Goal: Task Accomplishment & Management: Use online tool/utility

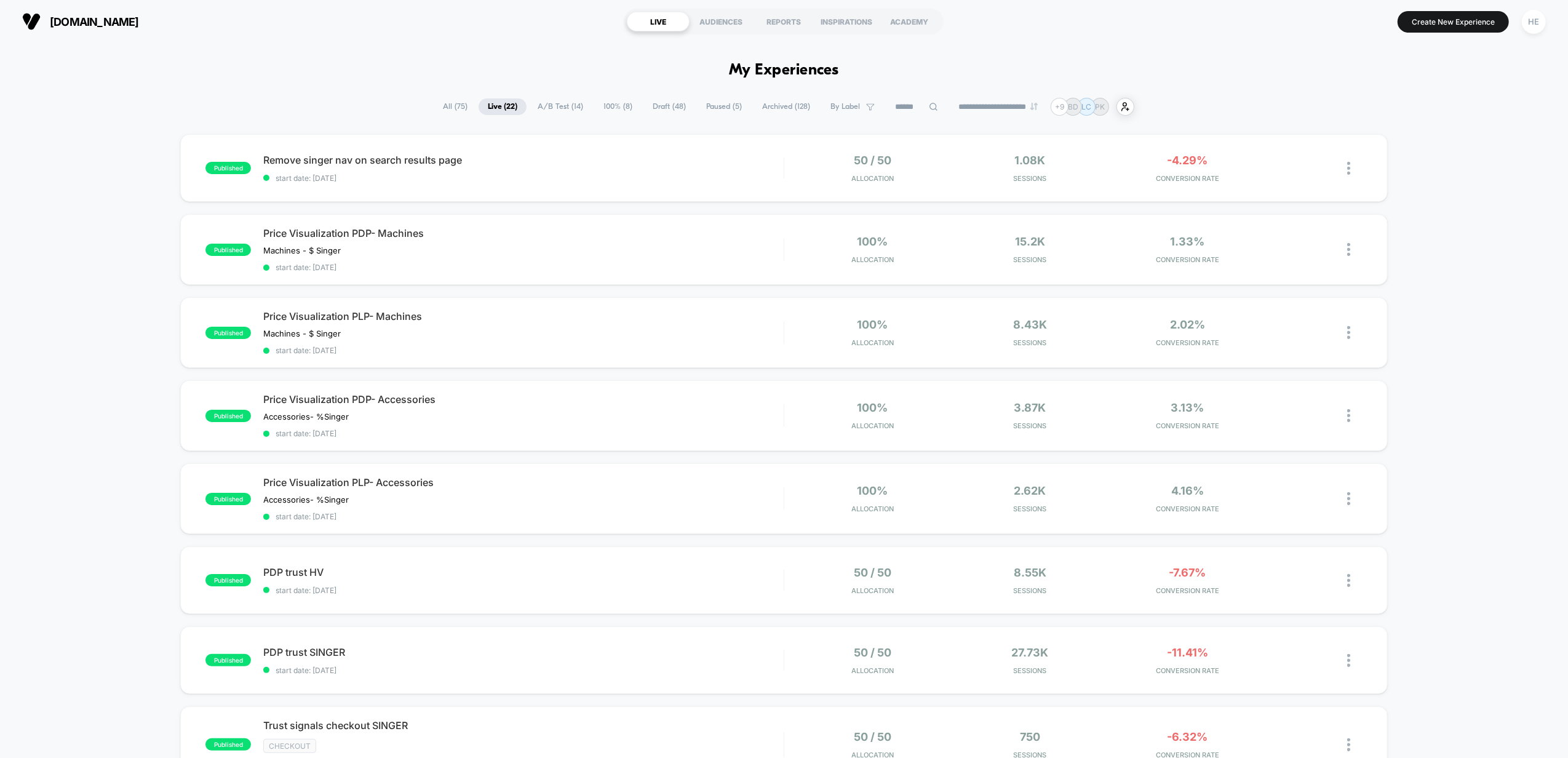
click at [1504, 260] on div "published Remove singer nav on search results page start date: [DATE] 50 / 50 A…" at bounding box center [784, 670] width 1568 height 1072
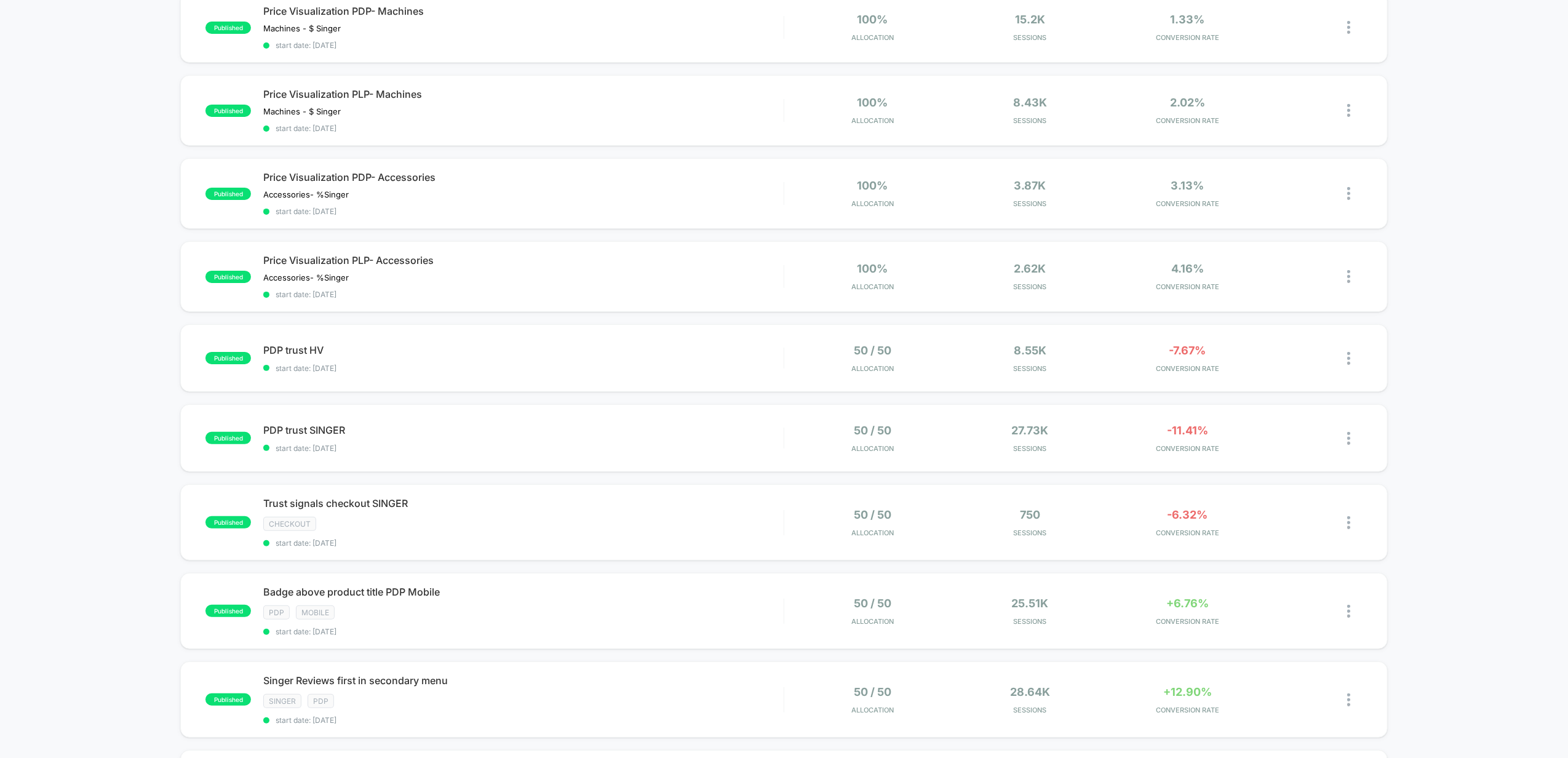
scroll to position [410, 0]
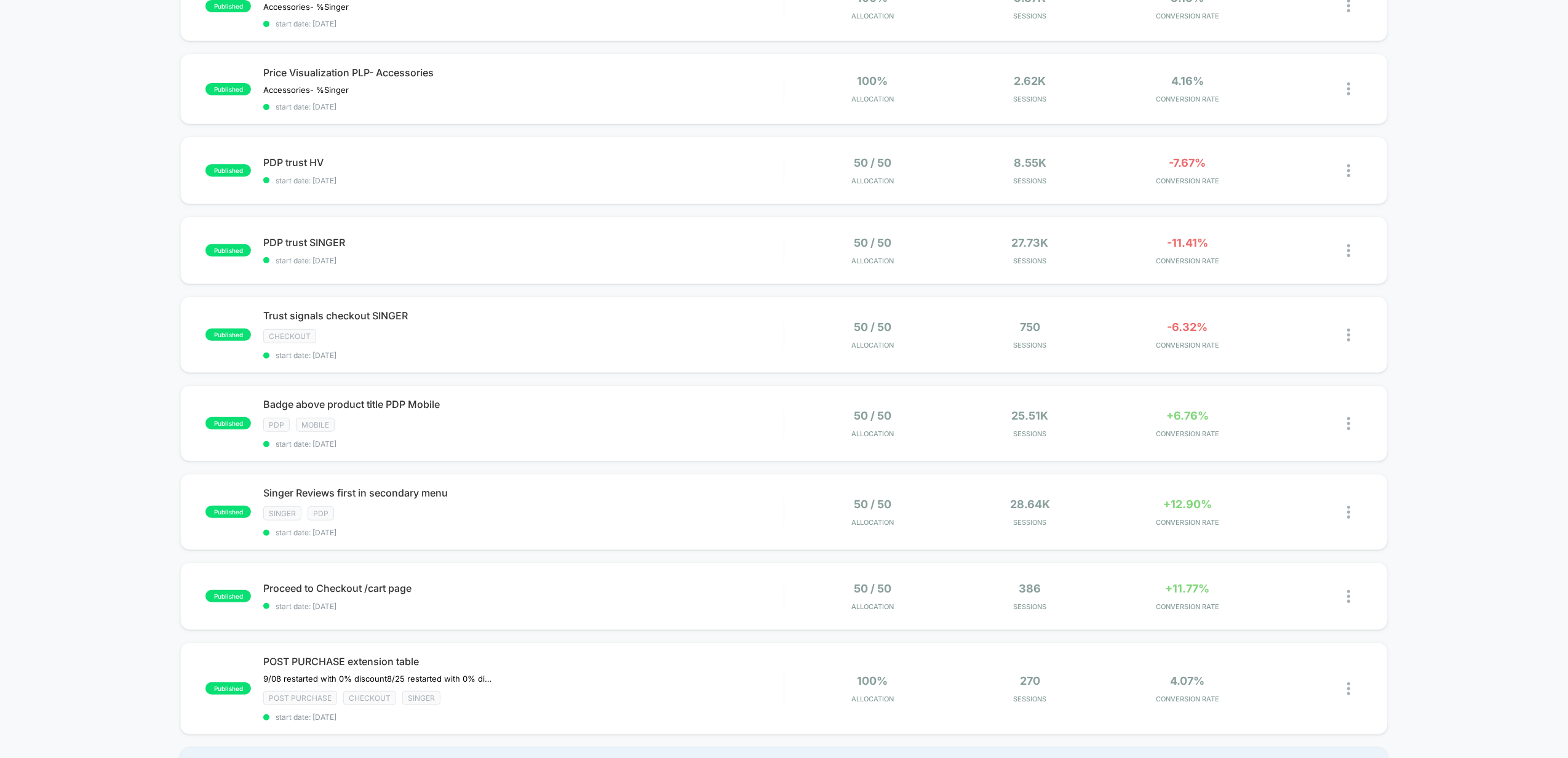
click at [1504, 382] on div "published Remove singer nav on search results page start date: [DATE] 50 / 50 A…" at bounding box center [784, 260] width 1568 height 1072
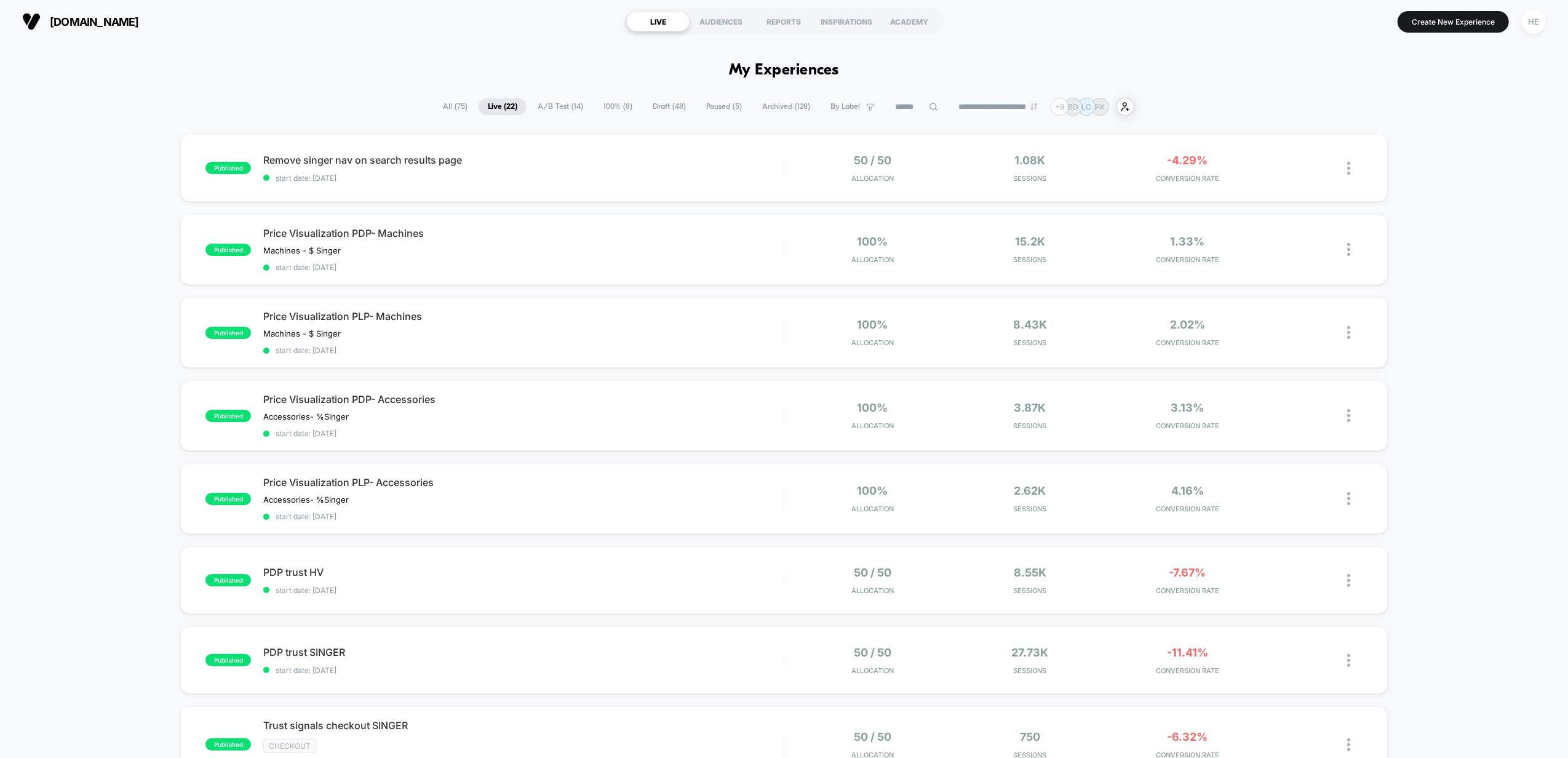
click at [1502, 345] on div "published Remove singer nav on search results page start date: [DATE] 50 / 50 A…" at bounding box center [784, 670] width 1568 height 1072
click at [488, 165] on span "Remove singer nav on search results page Click to edit experience details" at bounding box center [523, 160] width 520 height 12
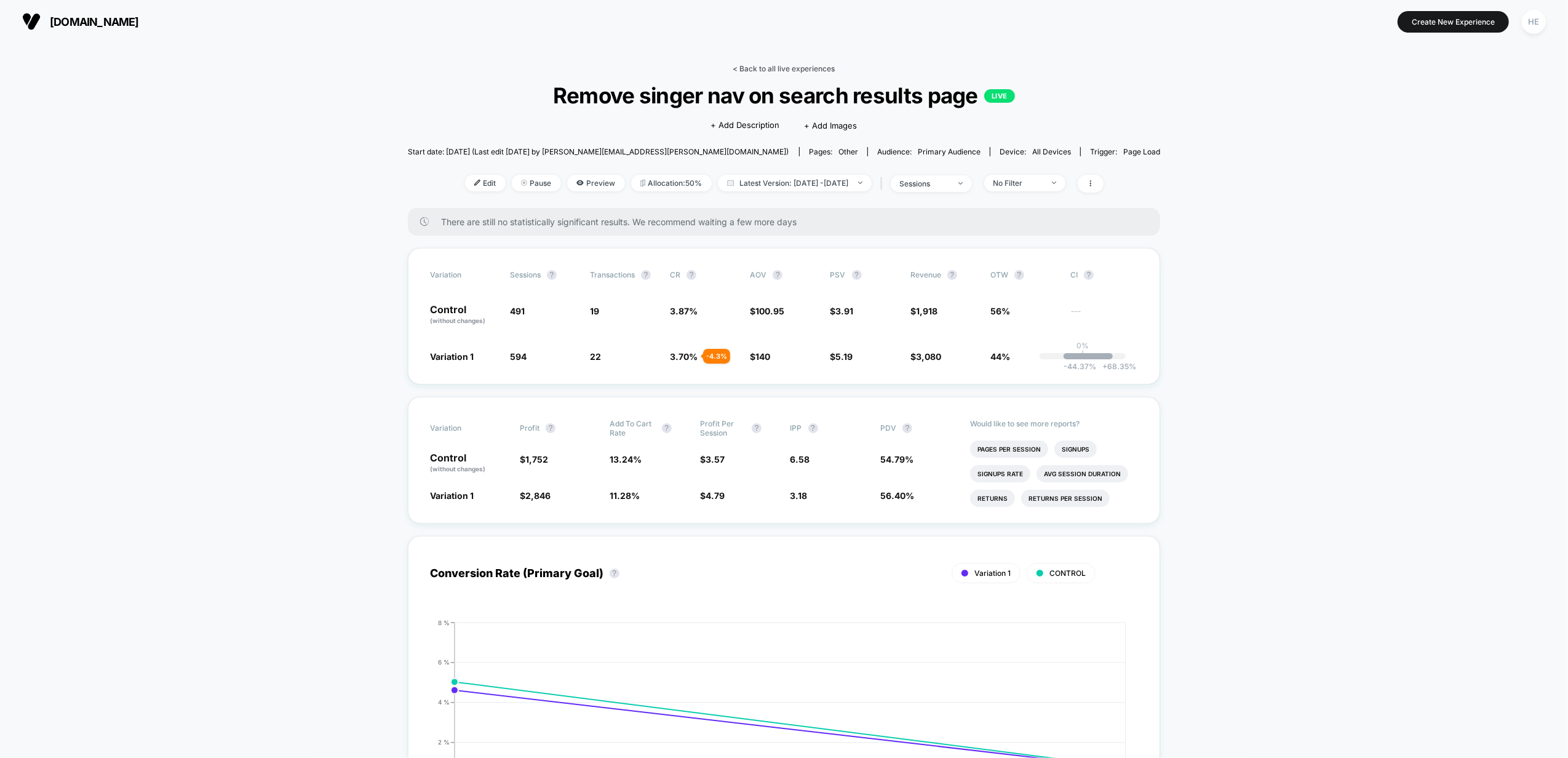
click at [758, 67] on link "< Back to all live experiences" at bounding box center [784, 68] width 102 height 9
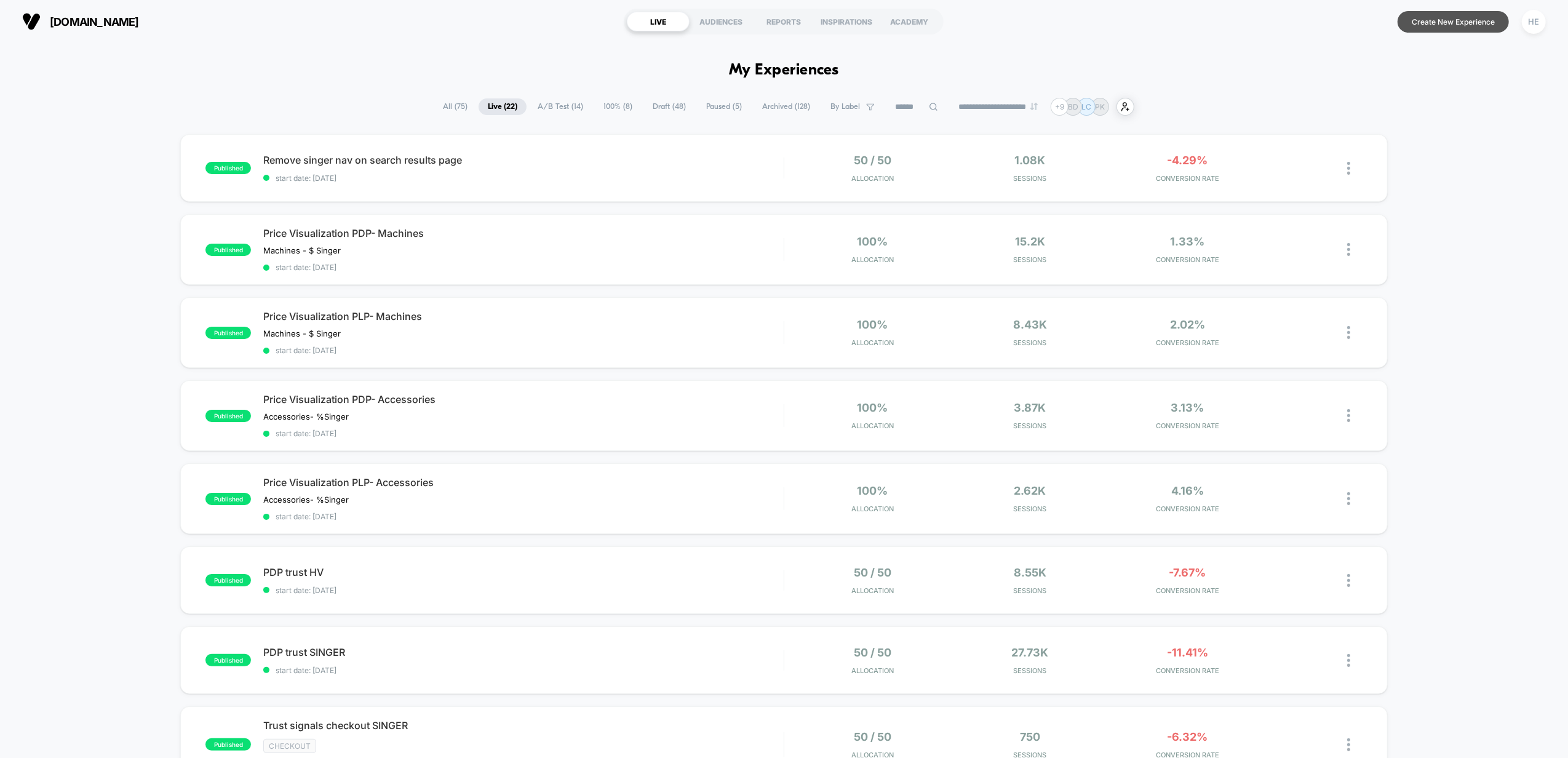
click at [1486, 19] on button "Create New Experience" at bounding box center [1453, 22] width 111 height 22
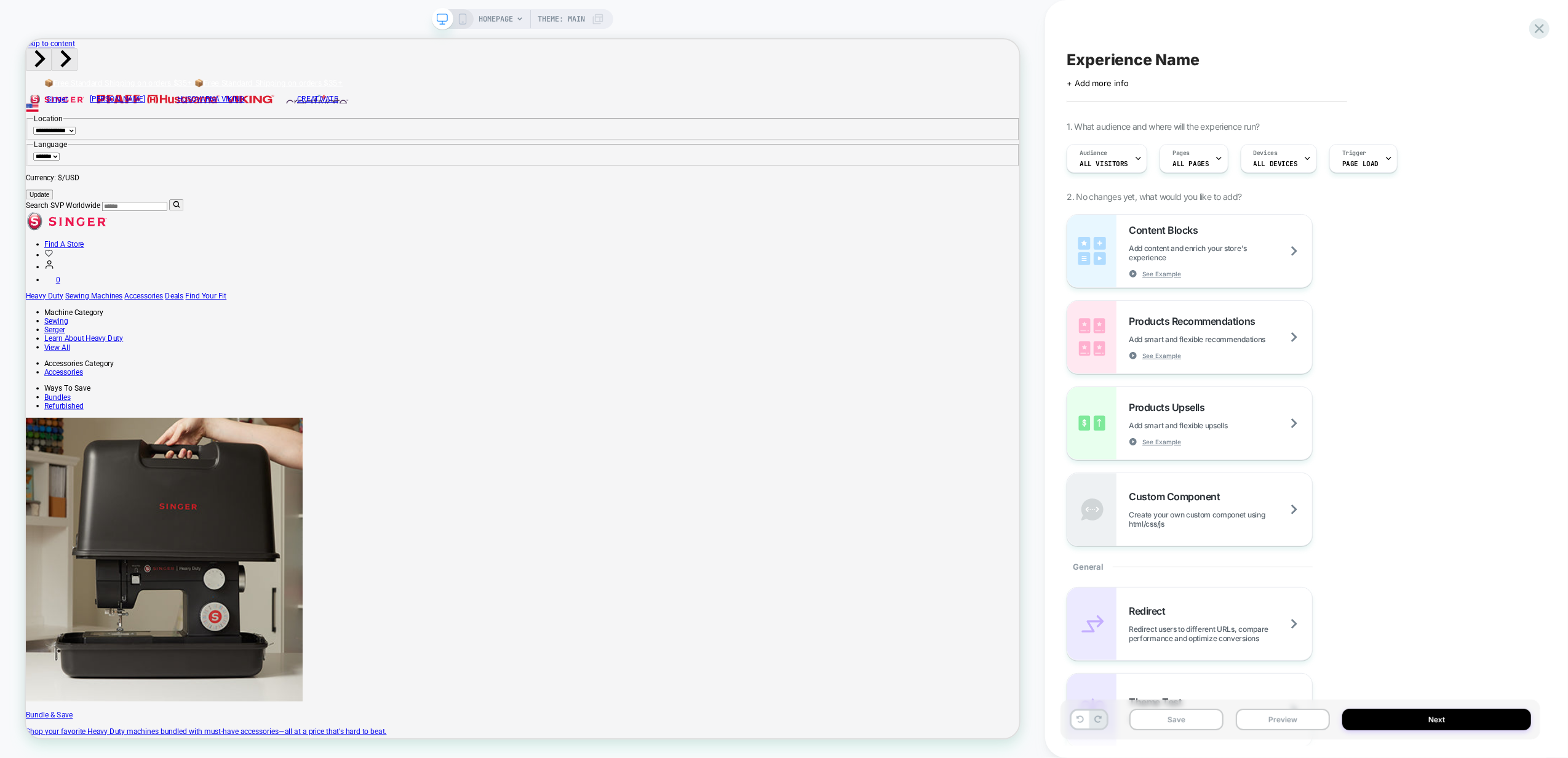
click at [505, 13] on span "HOMEPAGE" at bounding box center [496, 19] width 34 height 20
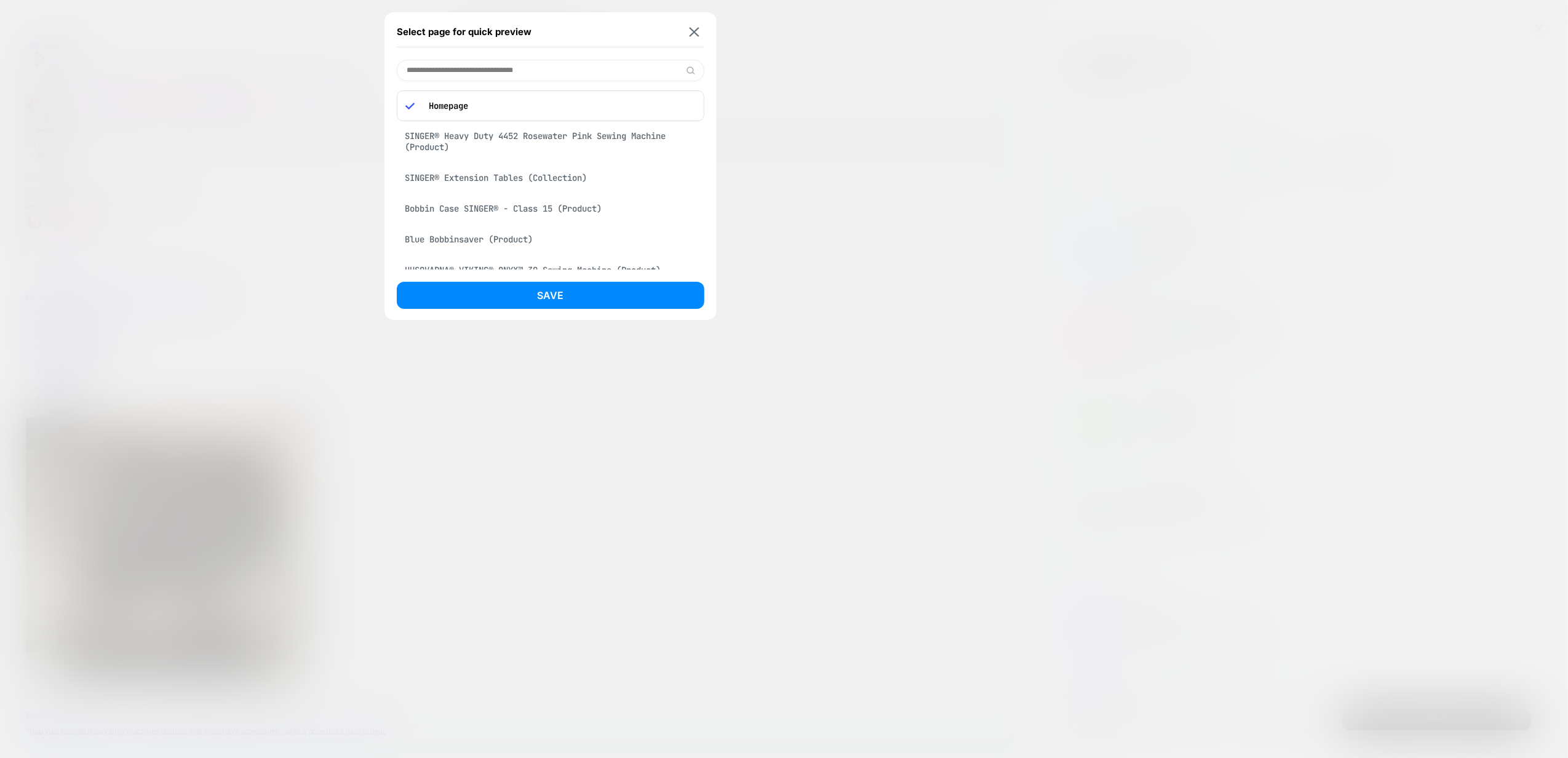
click at [478, 67] on input at bounding box center [550, 70] width 308 height 22
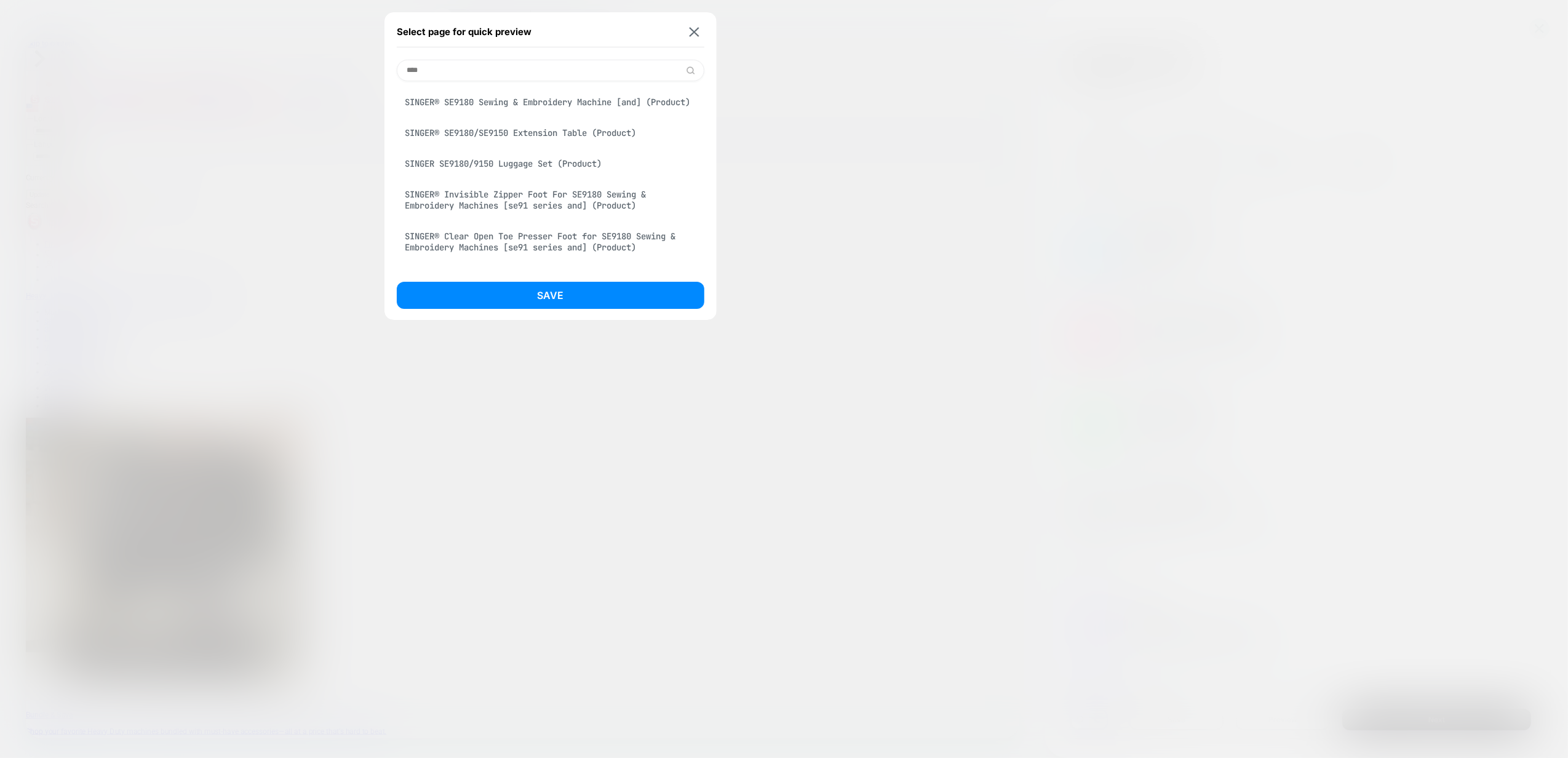
type input "****"
click at [485, 107] on div "SINGER® SE9180 Sewing & Embroidery Machine [and] (Product)" at bounding box center [550, 102] width 308 height 24
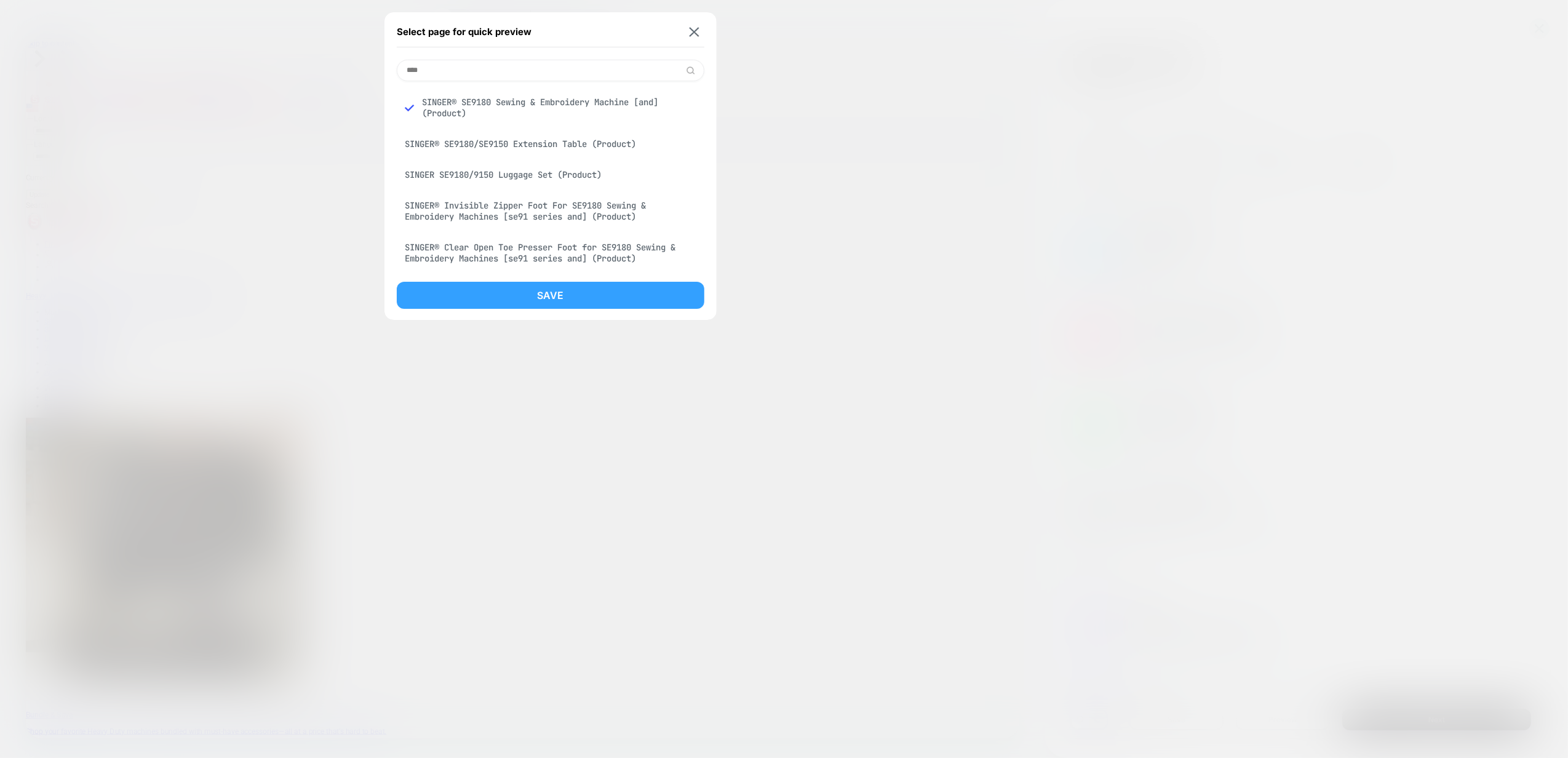
click at [539, 303] on button "Save" at bounding box center [550, 295] width 308 height 27
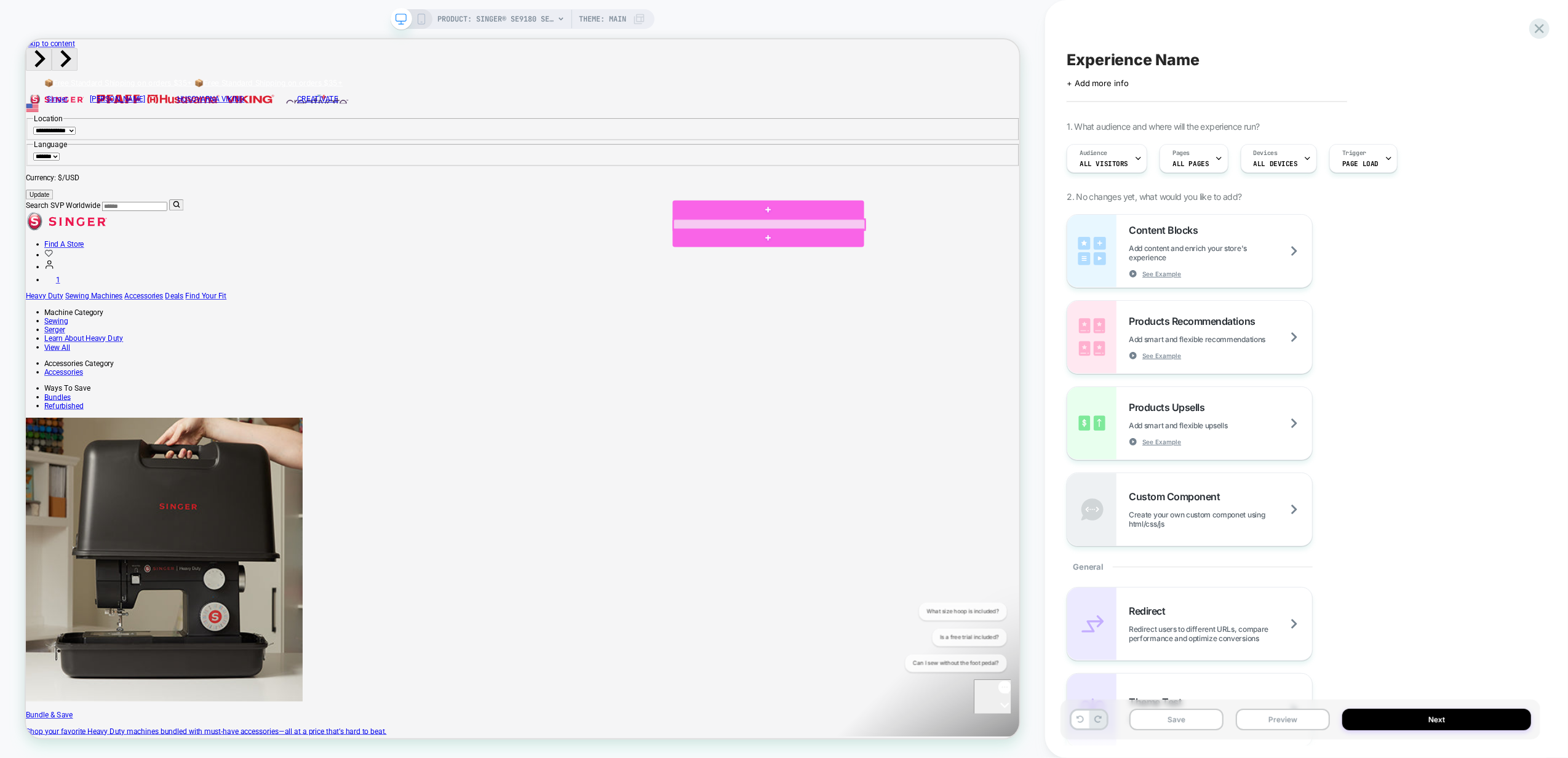
drag, startPoint x: 1115, startPoint y: 287, endPoint x: 1083, endPoint y: 284, distance: 32.1
click at [1083, 284] on div at bounding box center [1017, 285] width 255 height 14
click at [1116, 520] on div "Remove" at bounding box center [1142, 513] width 117 height 29
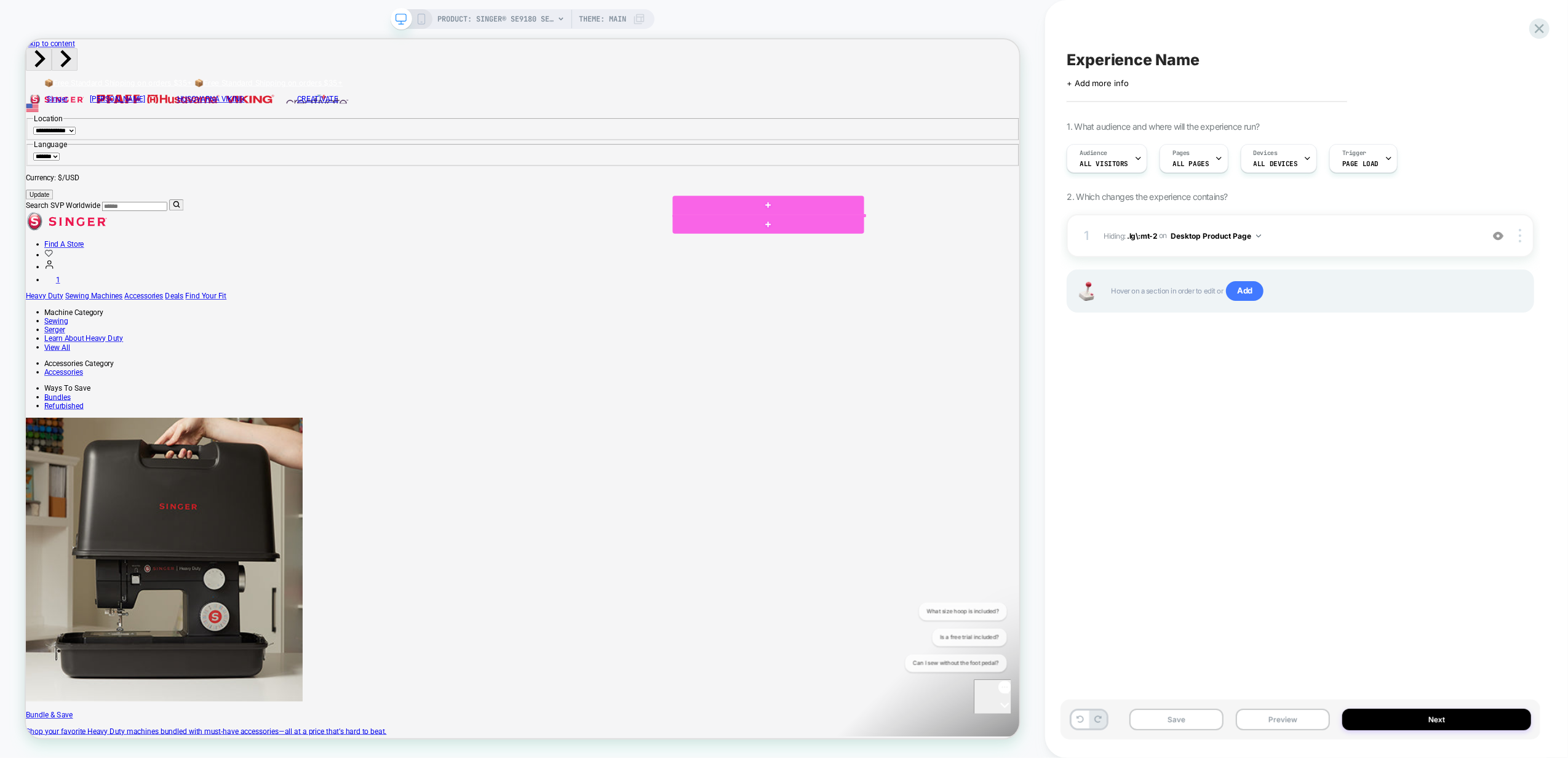
drag, startPoint x: 1108, startPoint y: 233, endPoint x: 1299, endPoint y: 336, distance: 217.0
click at [1299, 489] on div "Experience Name Click to edit experience details + Add more info 1. What audien…" at bounding box center [1300, 379] width 480 height 733
click at [1526, 234] on div at bounding box center [1521, 235] width 24 height 13
click at [1517, 240] on div at bounding box center [1521, 235] width 24 height 13
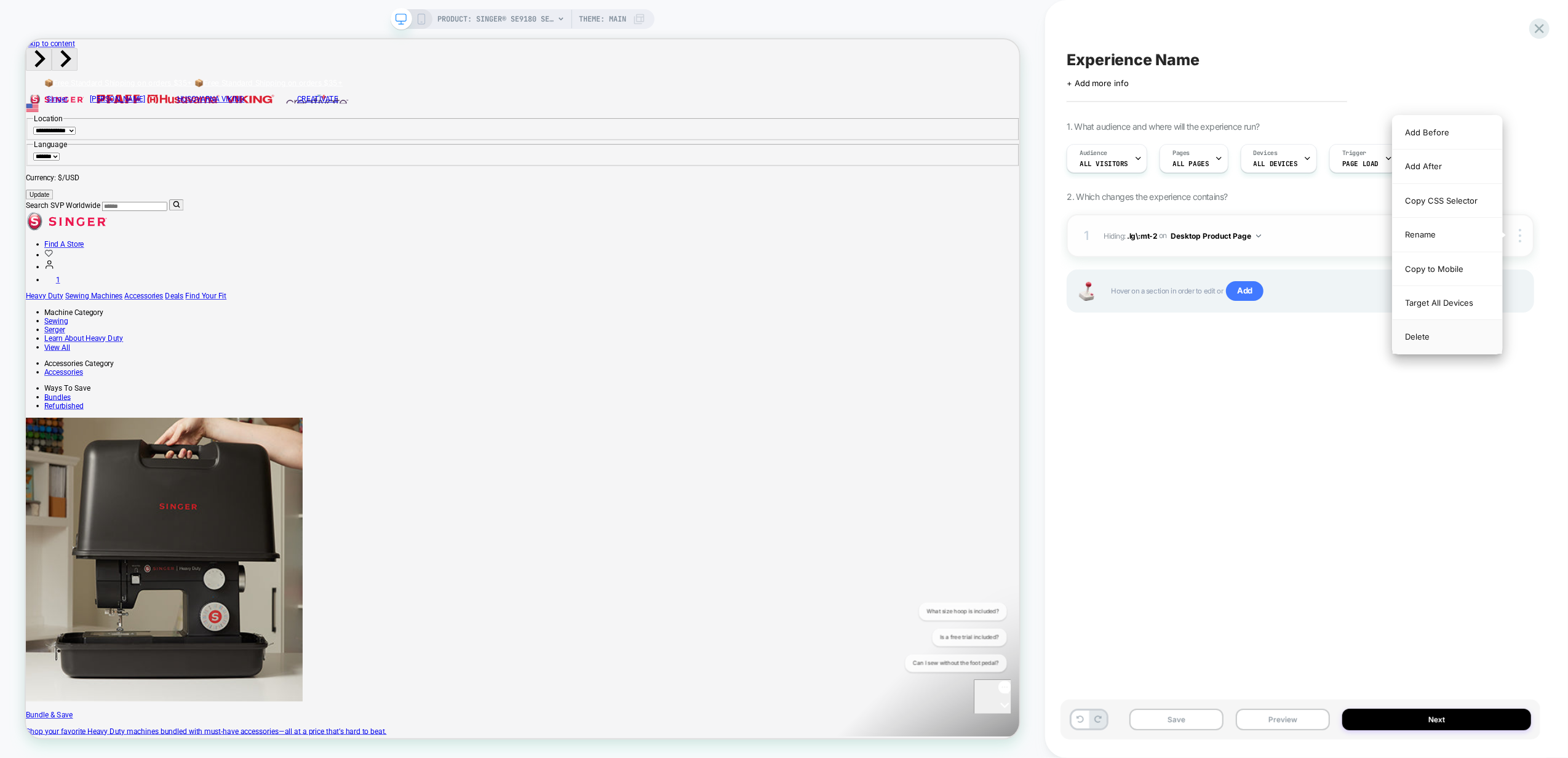
click at [1449, 343] on div "Delete" at bounding box center [1447, 337] width 110 height 33
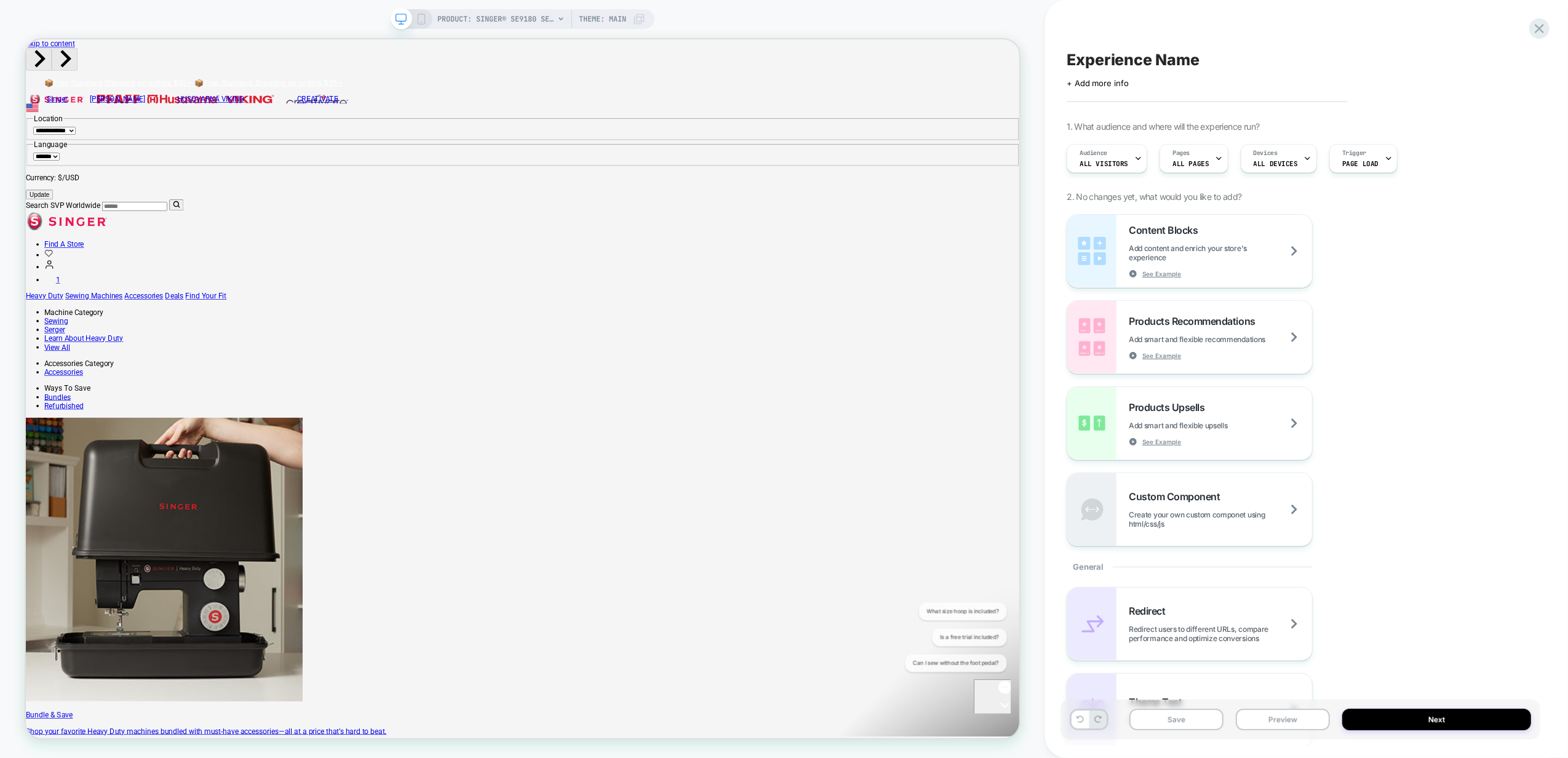
click at [1440, 405] on div "Content Blocks Add content and enrich your store's experience See Example Produ…" at bounding box center [1300, 380] width 467 height 332
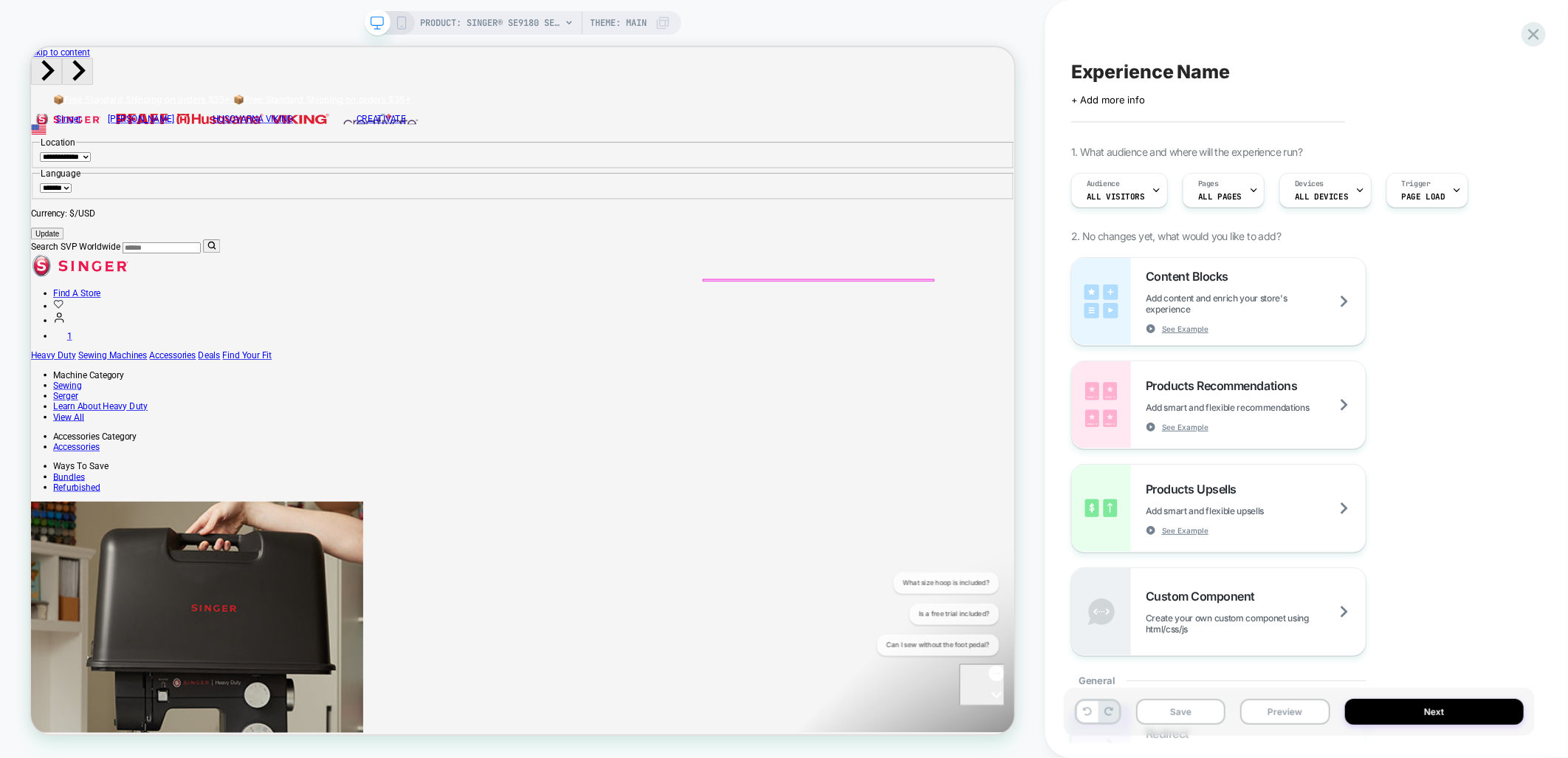
click at [1047, 356] on div at bounding box center [1079, 374] width 307 height 37
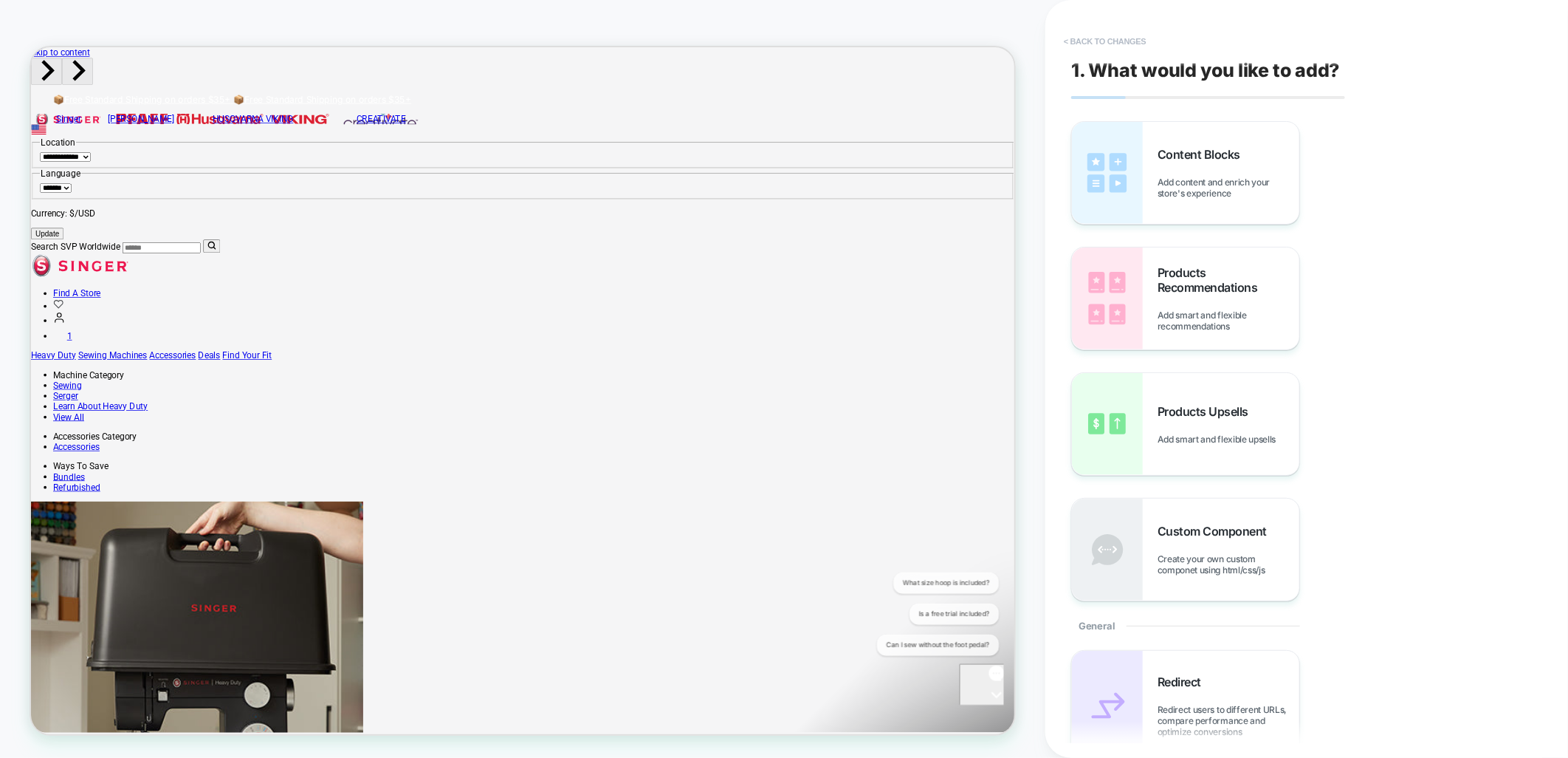
click at [1120, 41] on button "< Back to changes" at bounding box center [1105, 41] width 97 height 24
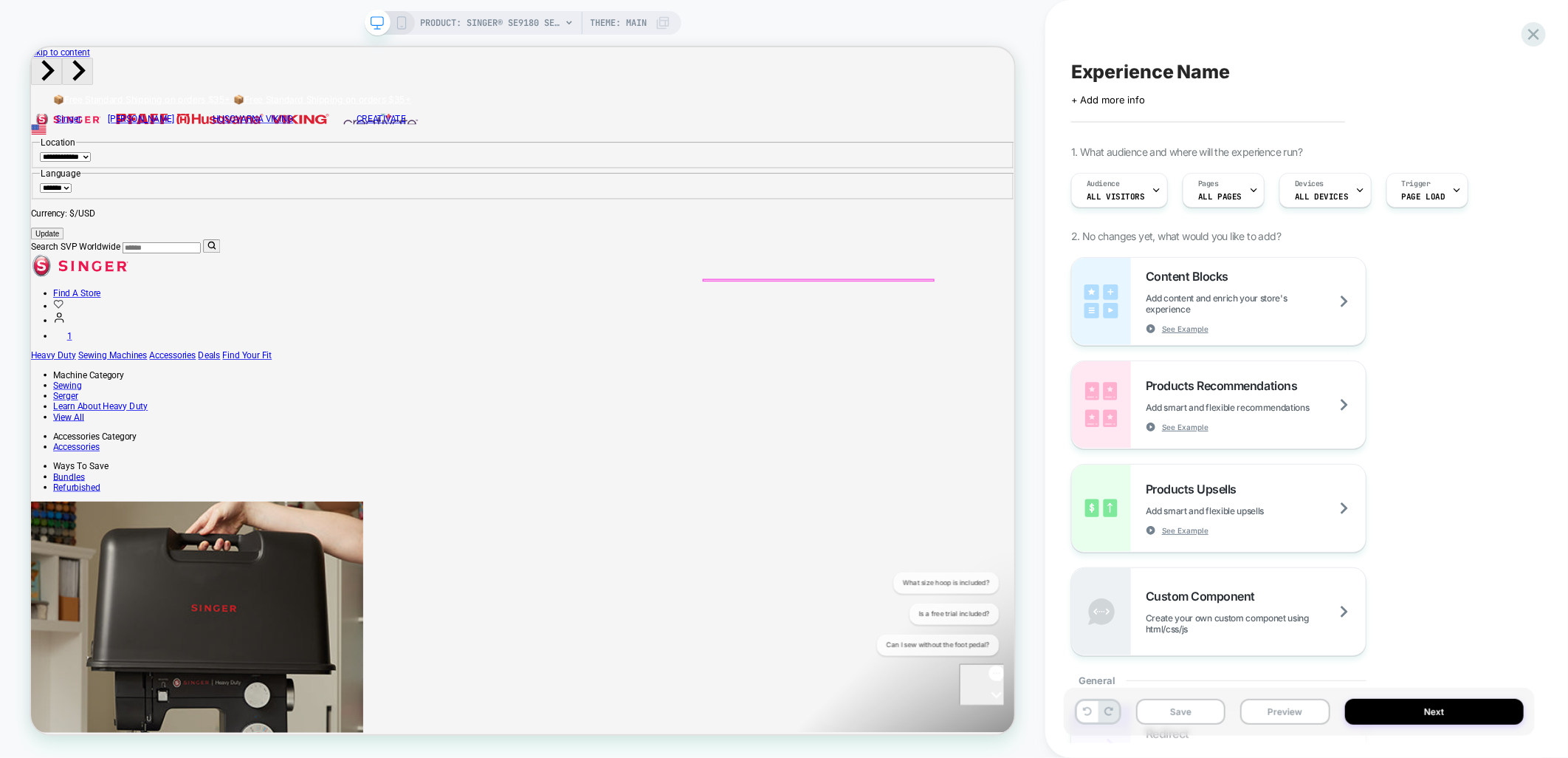
click at [1196, 326] on div at bounding box center [1079, 326] width 307 height 0
click at [1196, 326] on div at bounding box center [1079, 349] width 307 height 44
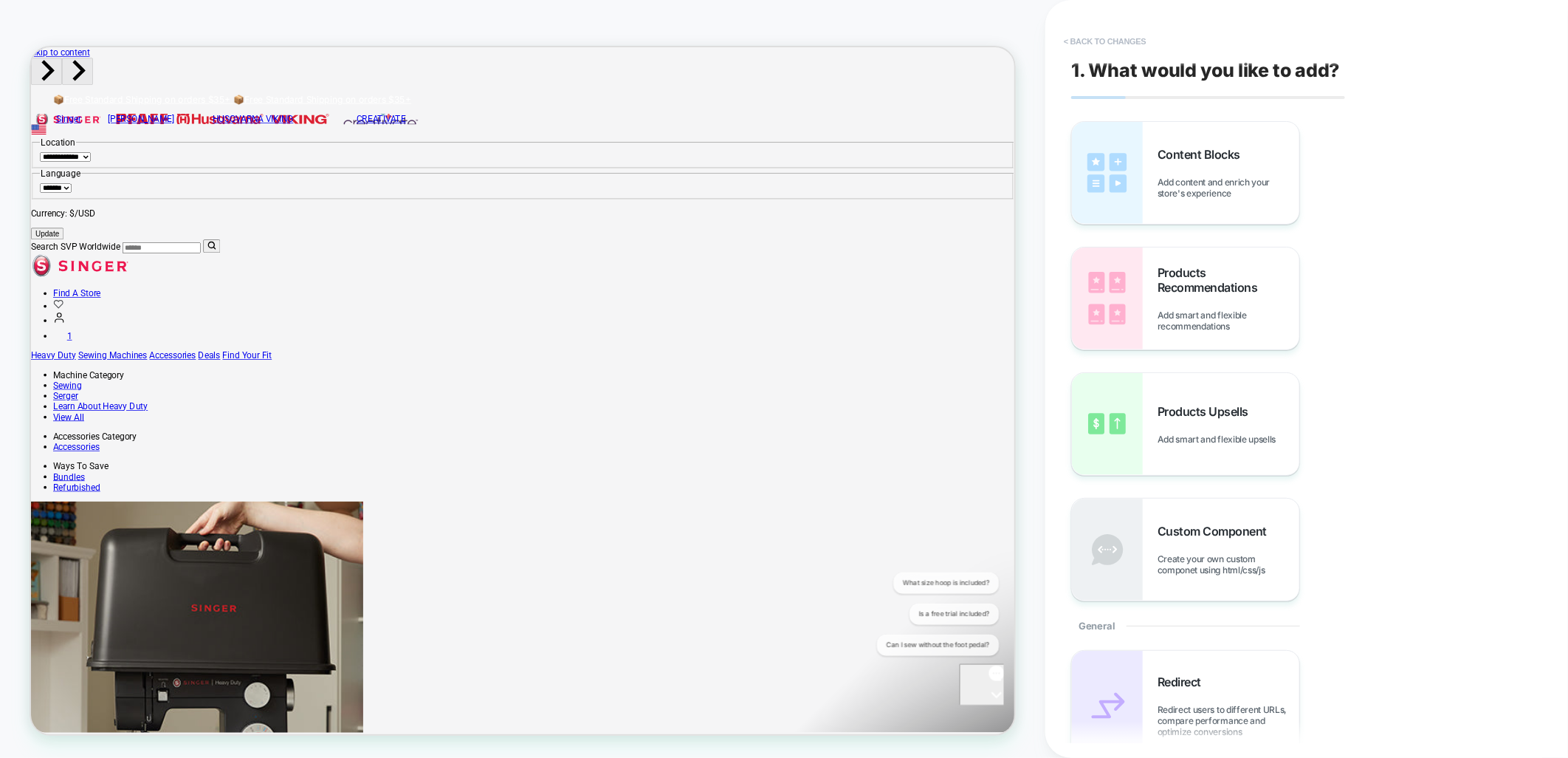
click at [1109, 34] on button "< Back to changes" at bounding box center [1105, 41] width 97 height 24
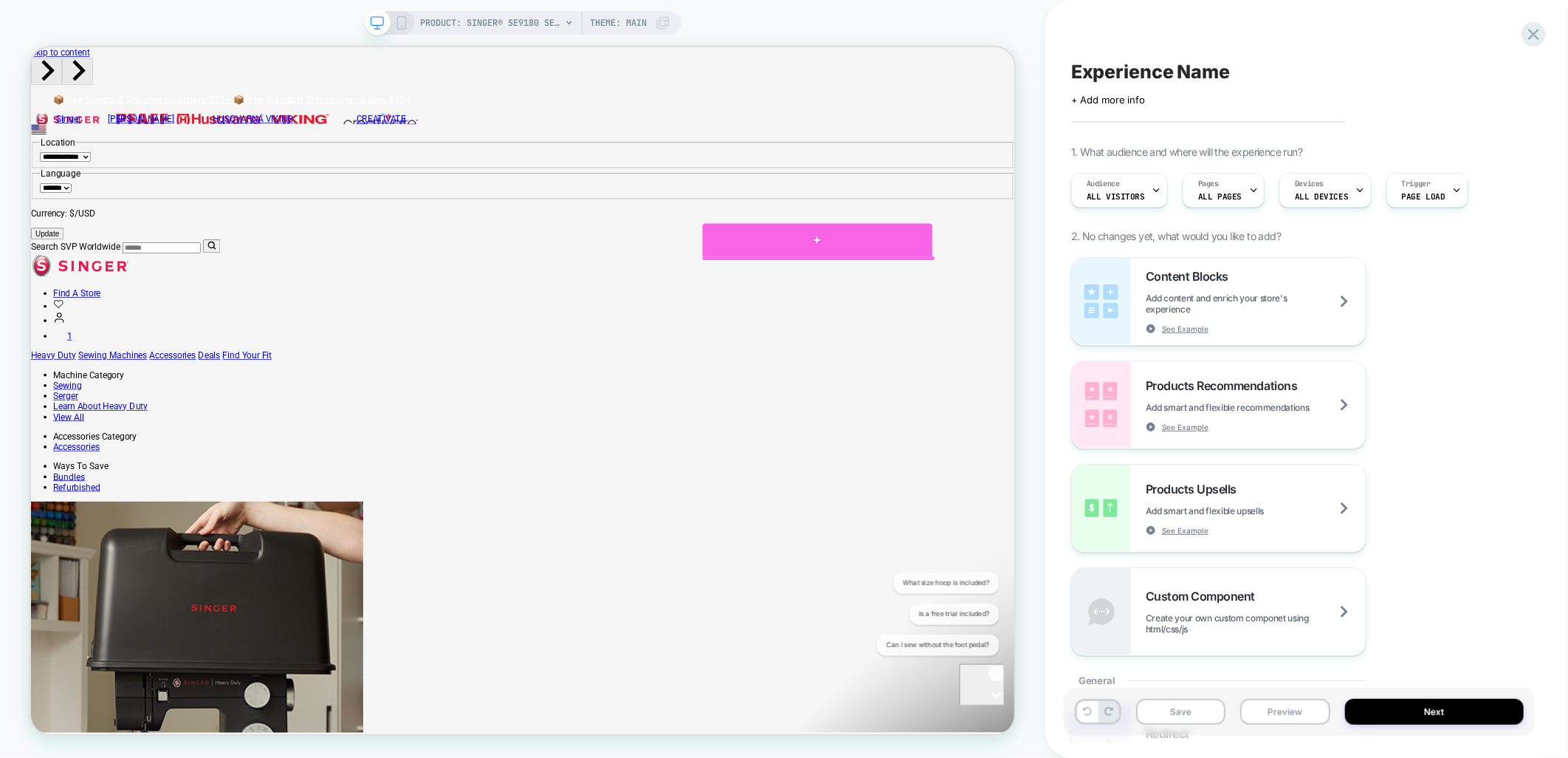
drag, startPoint x: 1196, startPoint y: 278, endPoint x: 1301, endPoint y: 90, distance: 215.3
click at [1301, 90] on div "Click to edit experience details + Add more info" at bounding box center [1299, 94] width 456 height 23
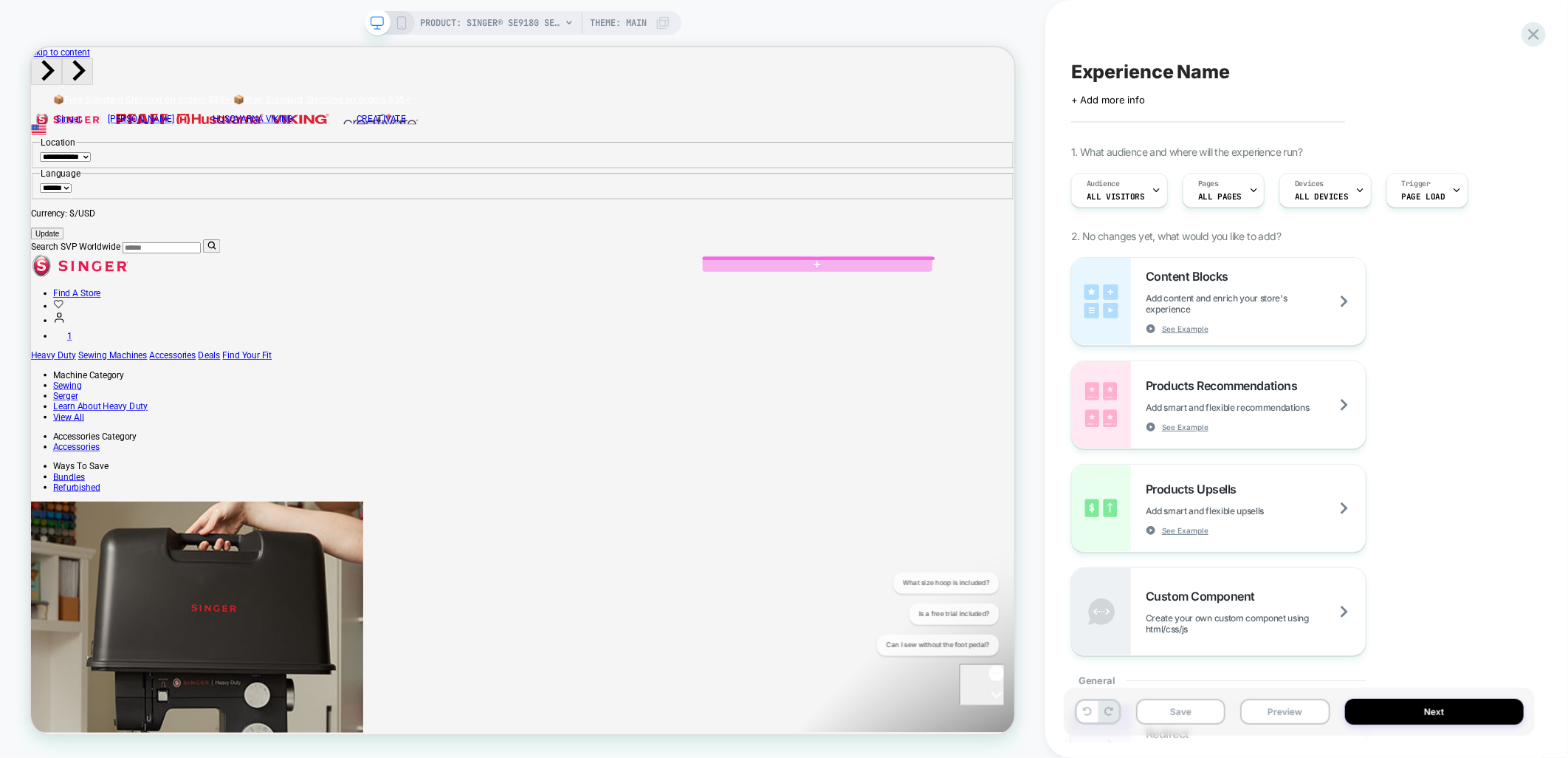
click at [1192, 326] on div at bounding box center [1079, 336] width 307 height 19
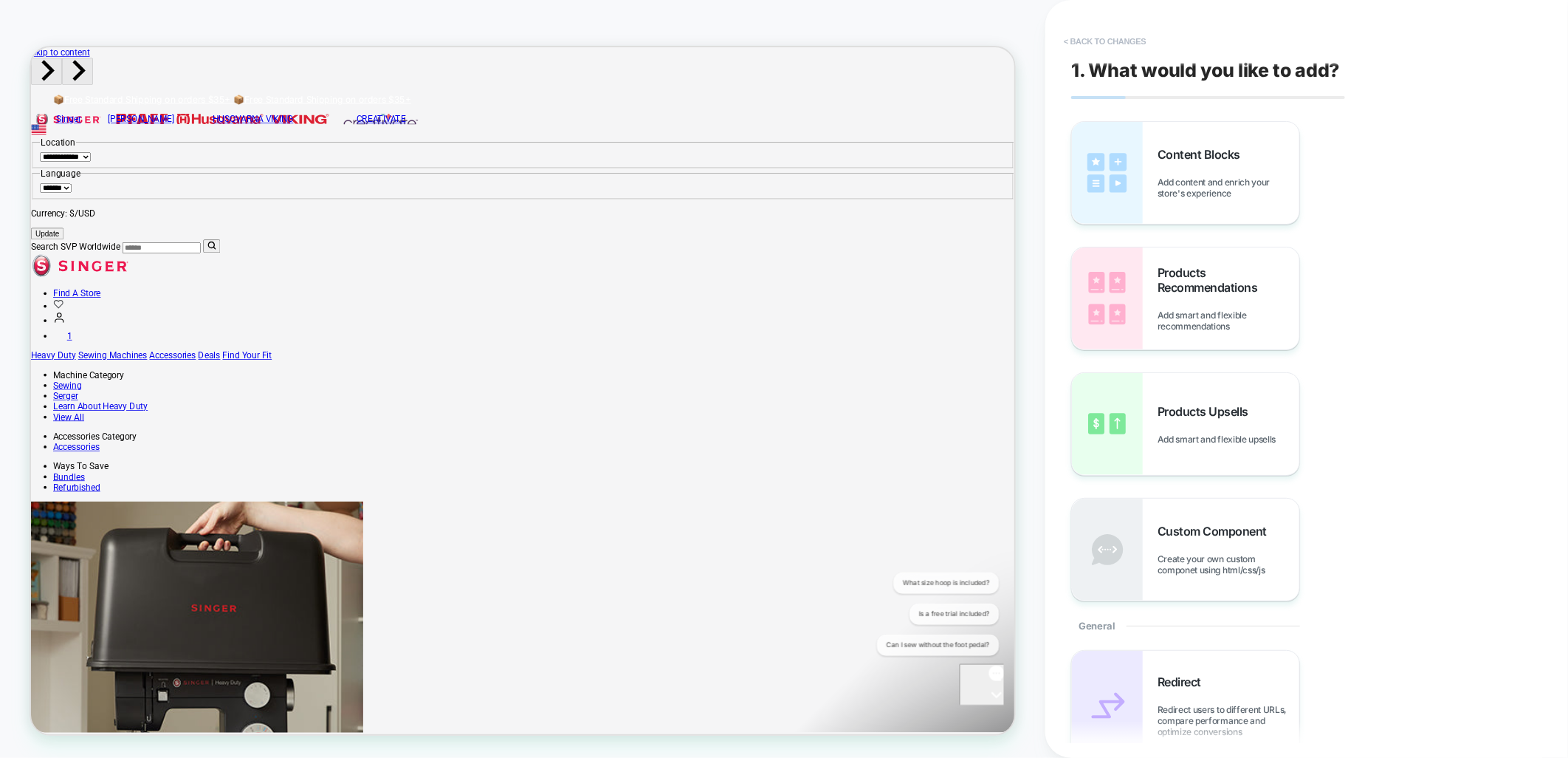
click at [1117, 41] on button "< Back to changes" at bounding box center [1105, 41] width 97 height 24
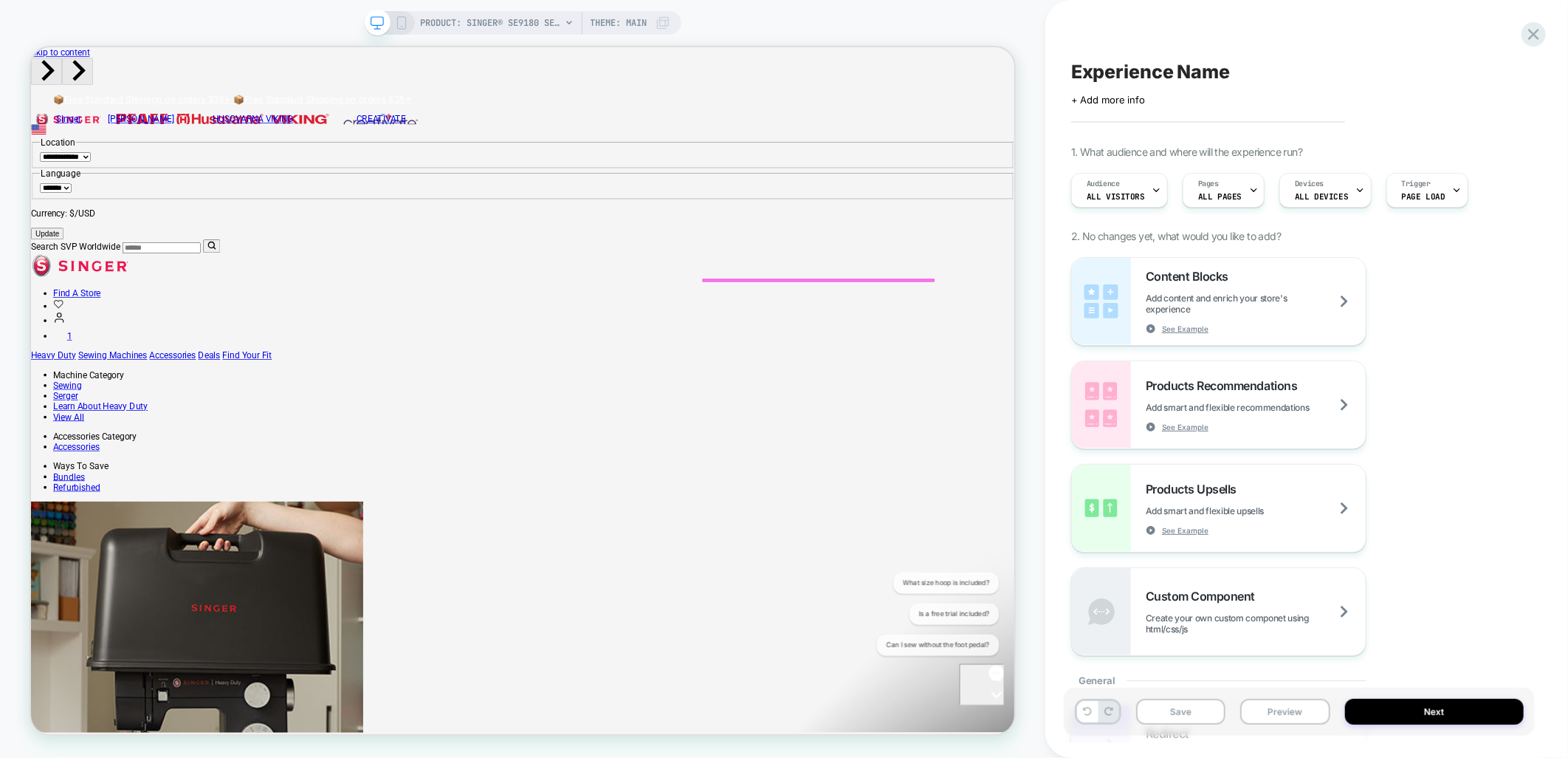
click at [1150, 354] on div at bounding box center [1079, 333] width 307 height 44
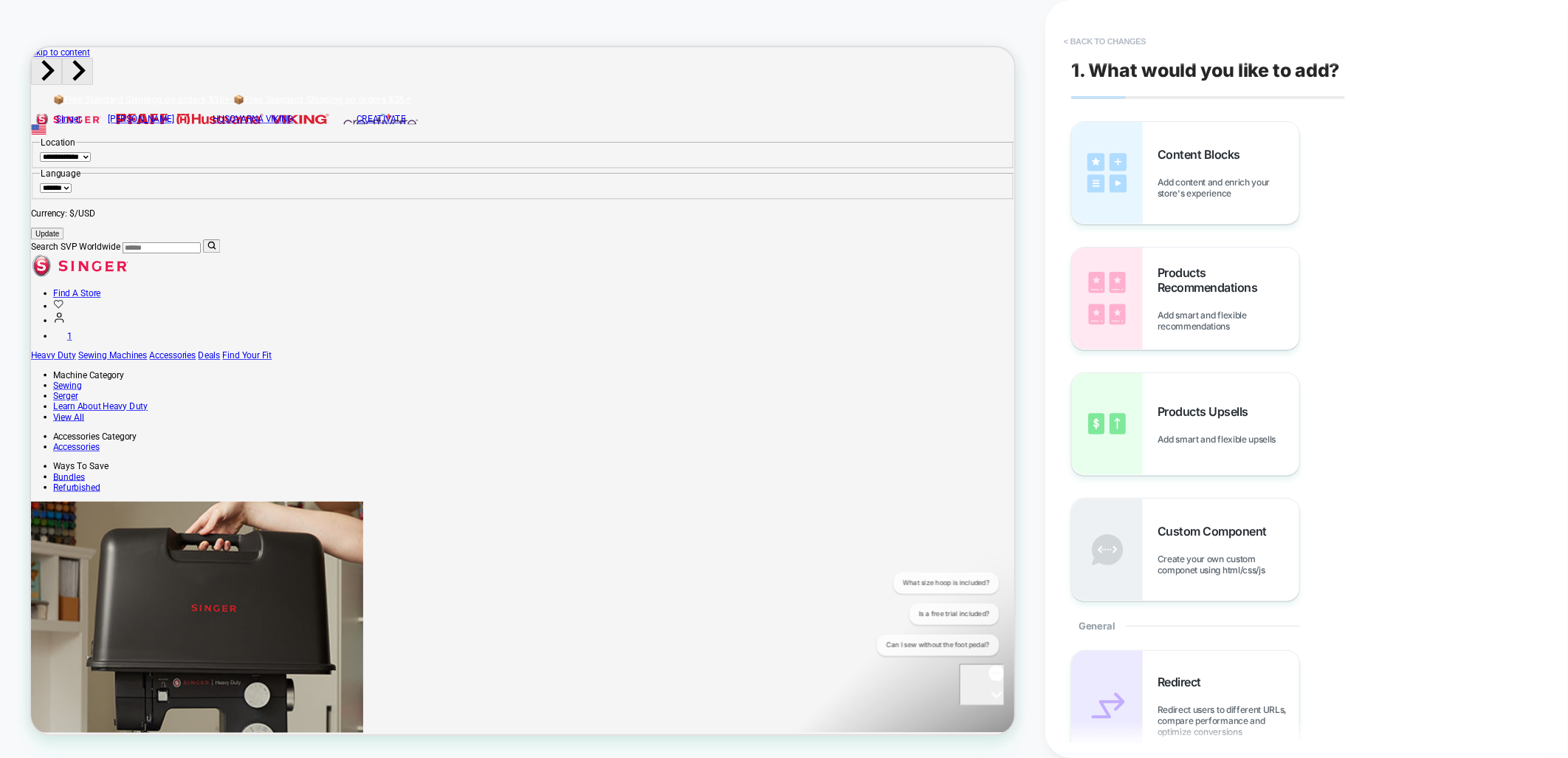
click at [1109, 46] on button "< Back to changes" at bounding box center [1105, 41] width 97 height 24
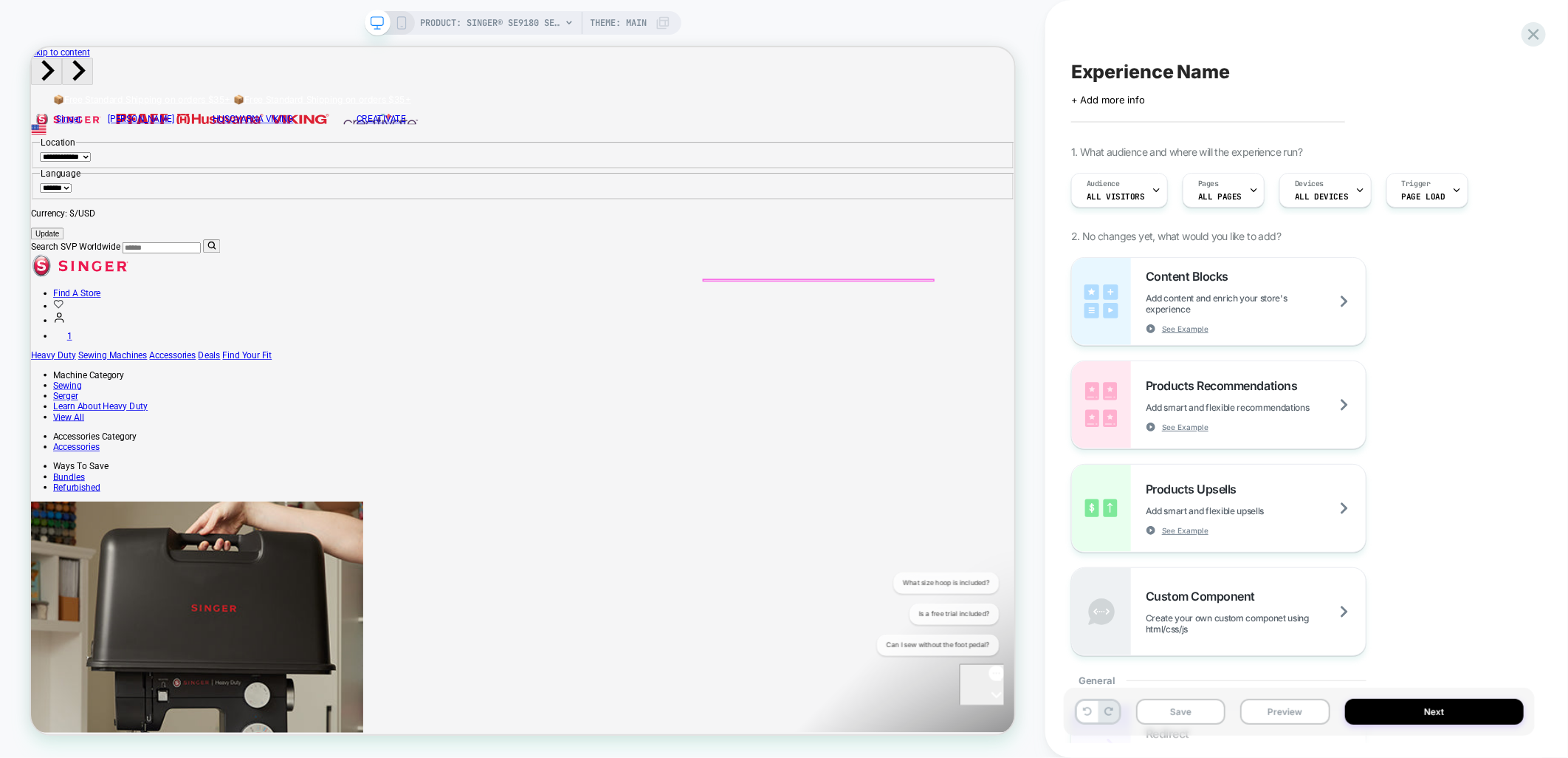
click at [1226, 356] on div at bounding box center [1079, 372] width 307 height 32
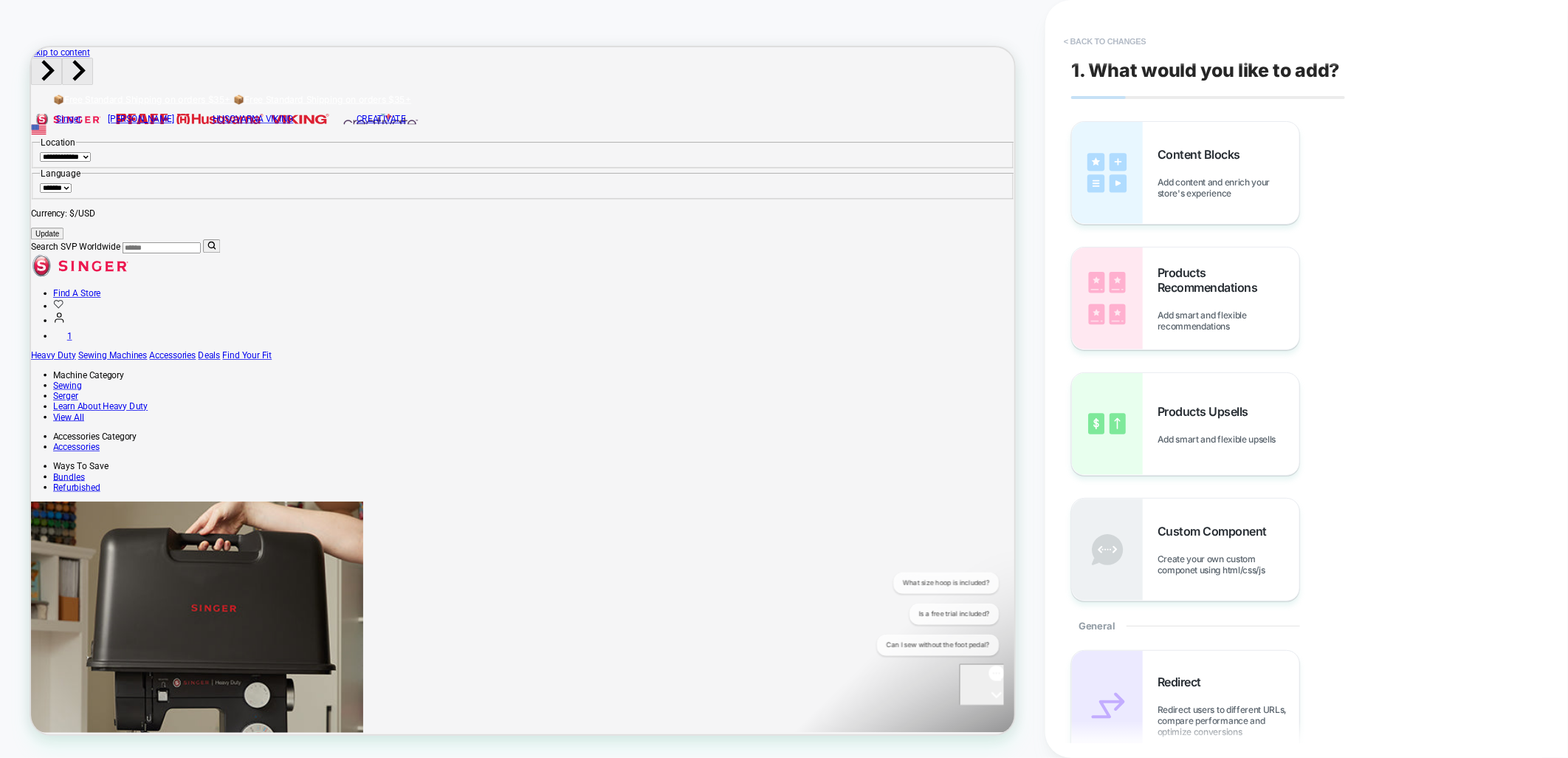
click at [1098, 48] on button "< Back to changes" at bounding box center [1105, 41] width 97 height 24
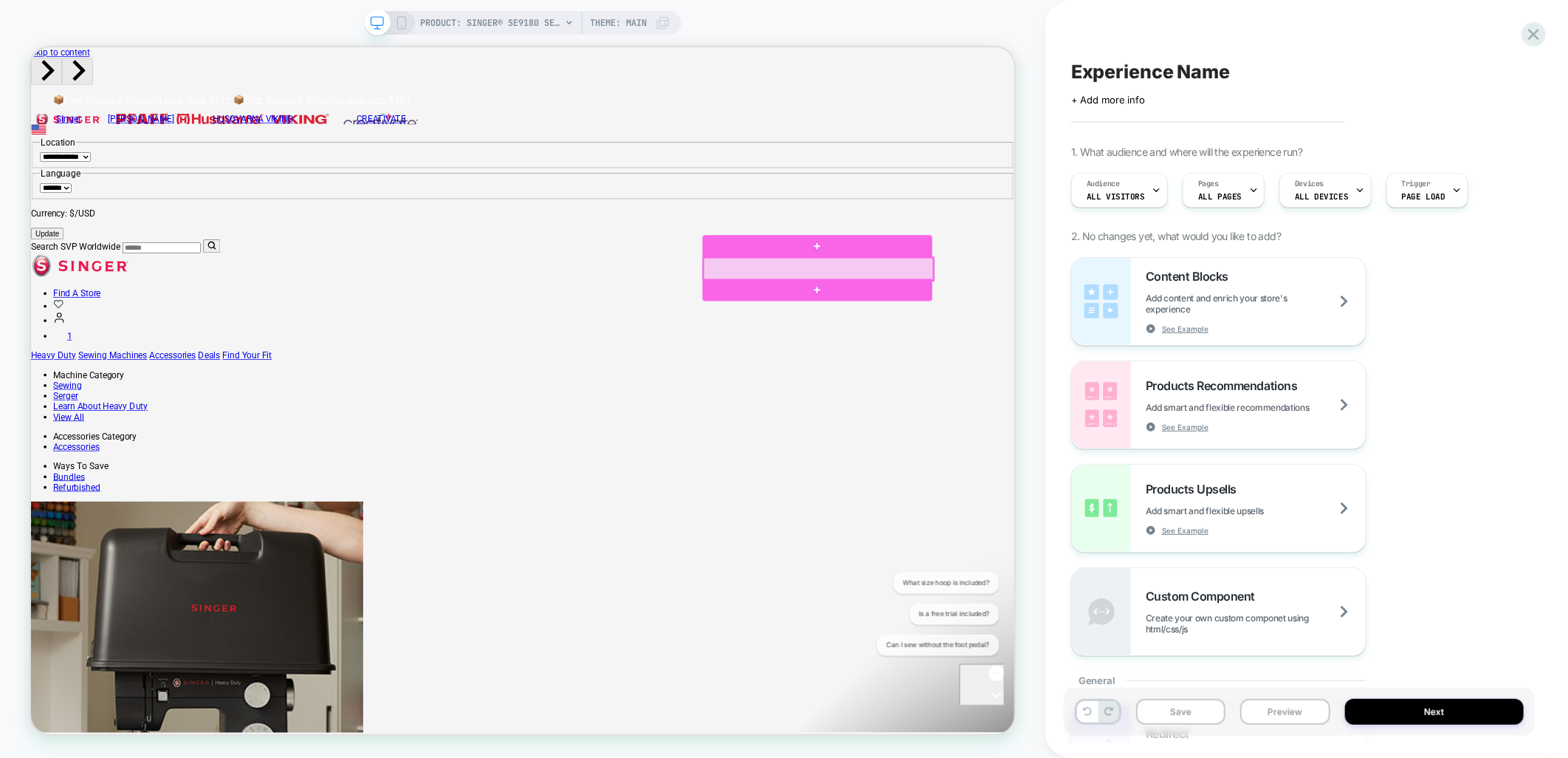
click at [963, 351] on div at bounding box center [1081, 343] width 307 height 31
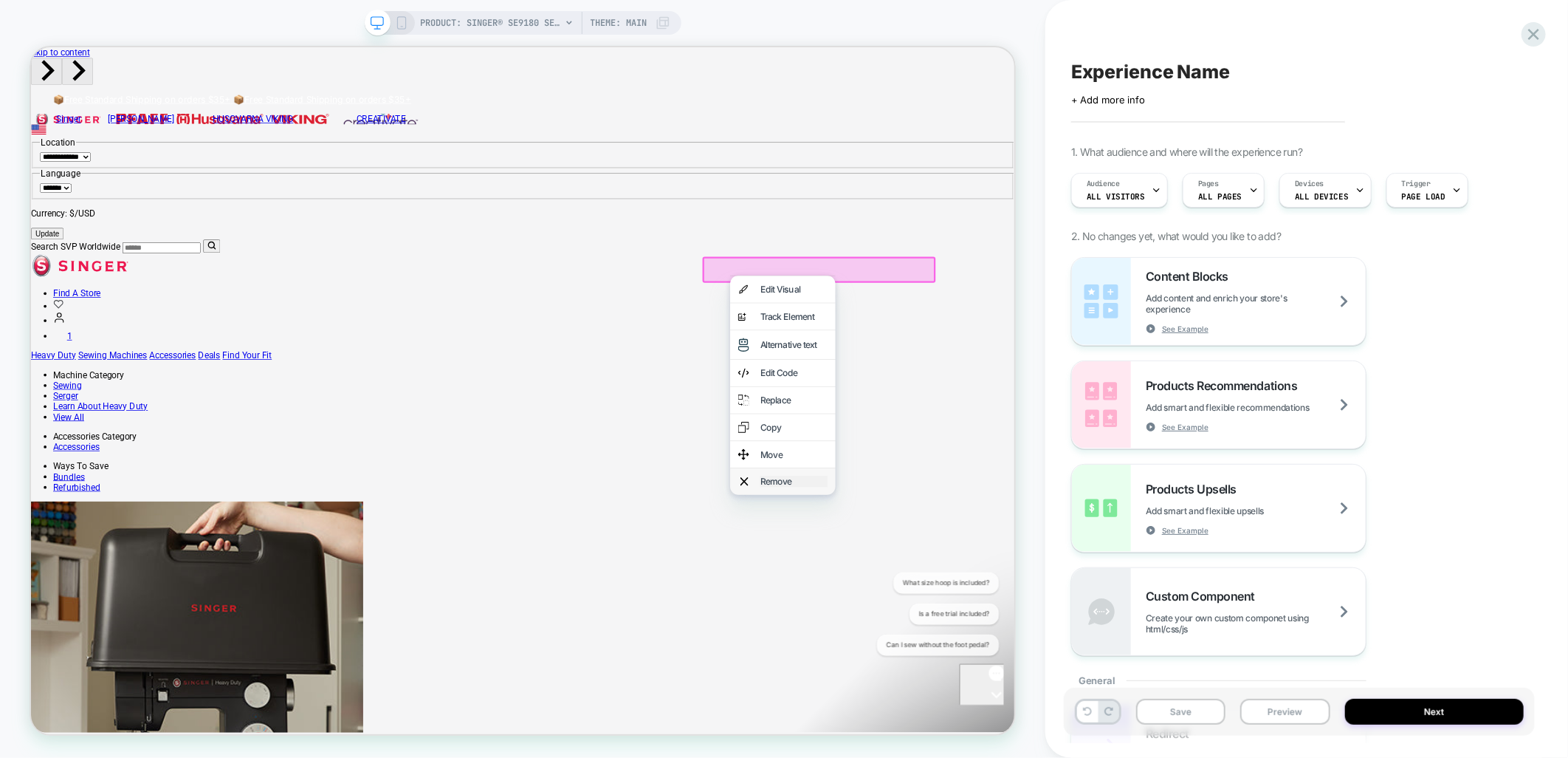
click at [1044, 633] on div "Remove" at bounding box center [1048, 625] width 90 height 15
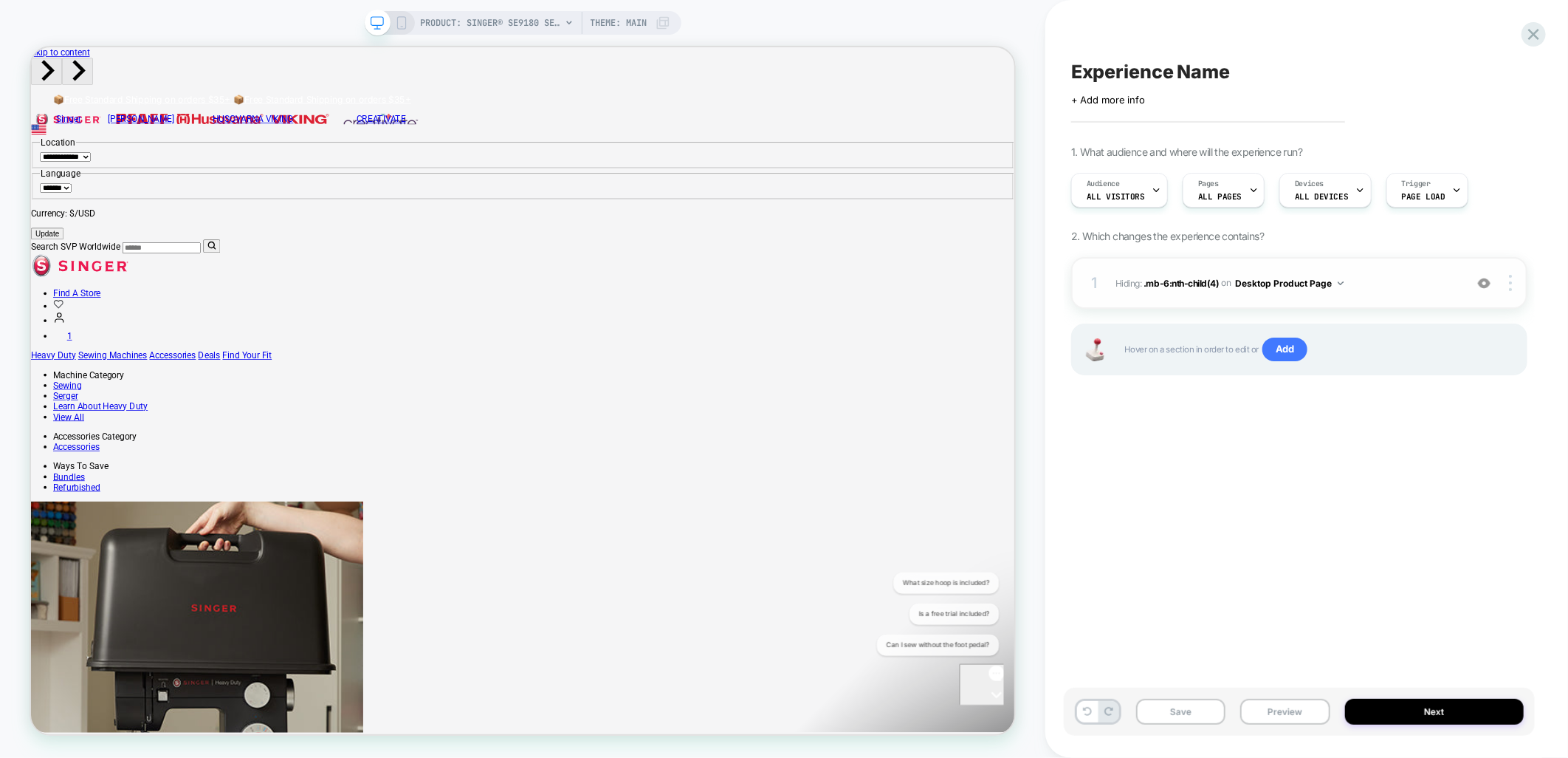
drag, startPoint x: 1511, startPoint y: 283, endPoint x: 1512, endPoint y: 303, distance: 20.0
click at [1512, 283] on img at bounding box center [1511, 282] width 3 height 16
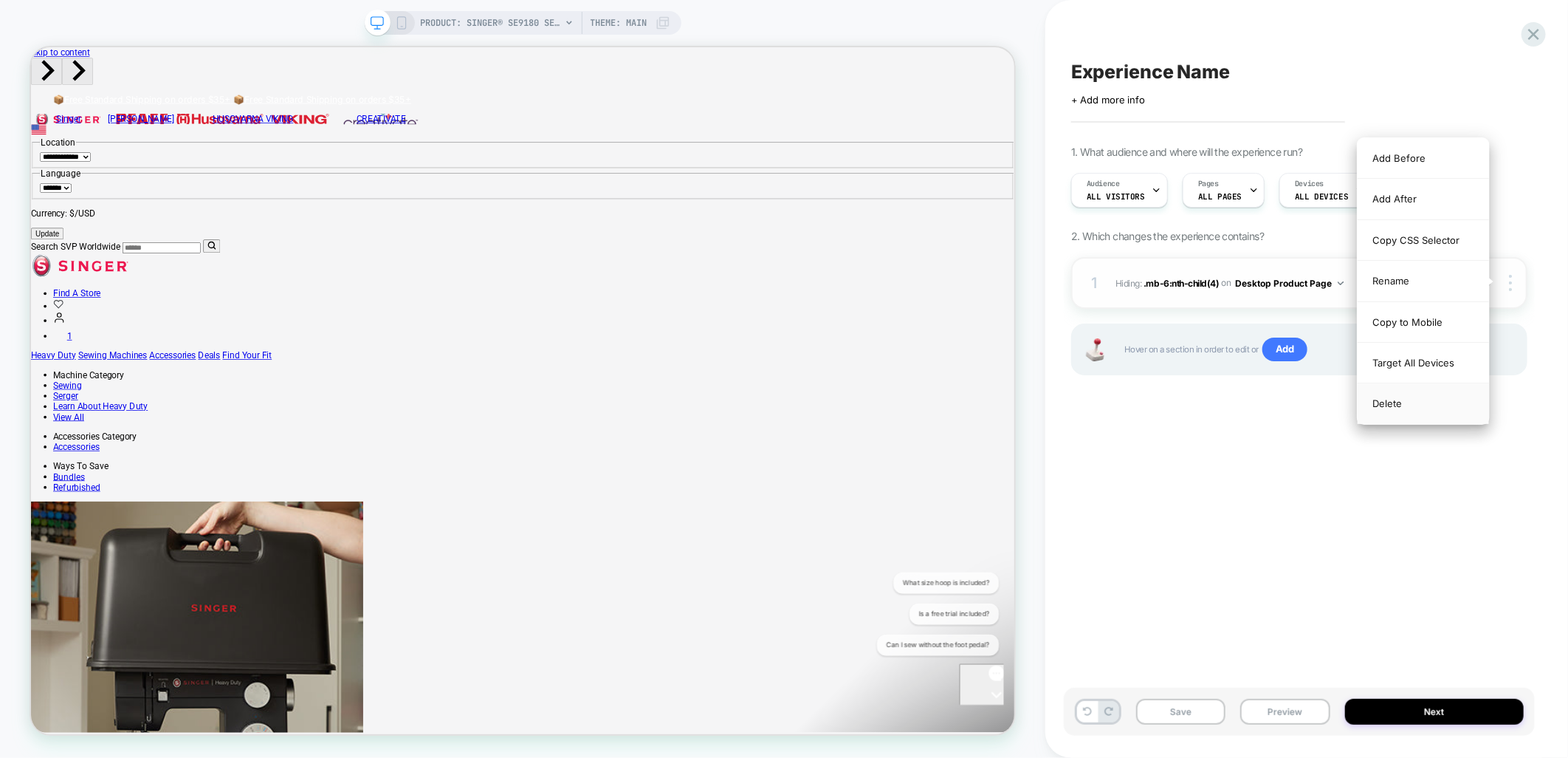
click at [1428, 402] on div "Delete" at bounding box center [1424, 403] width 132 height 40
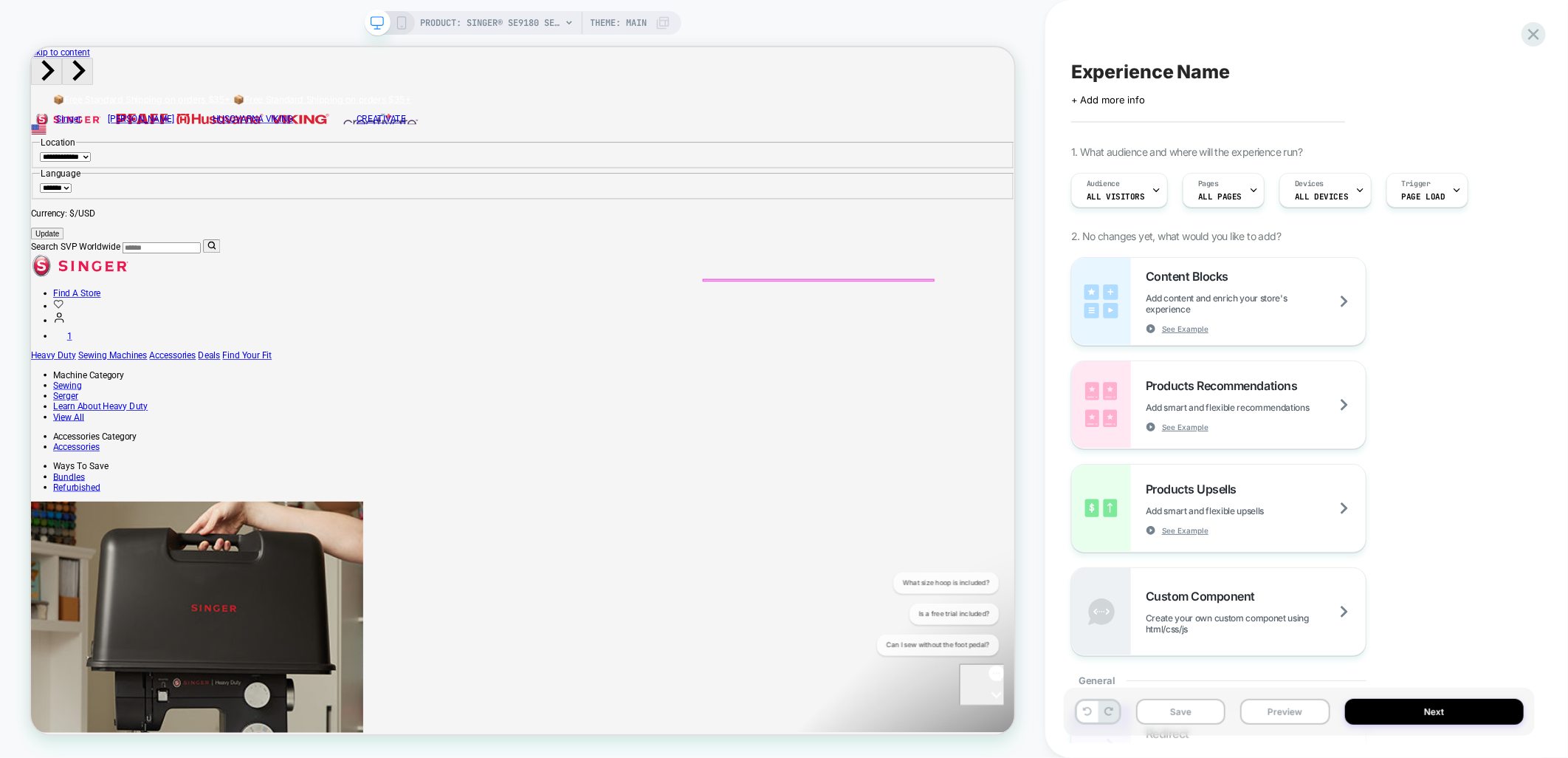
click at [1022, 356] on div at bounding box center [1079, 378] width 307 height 44
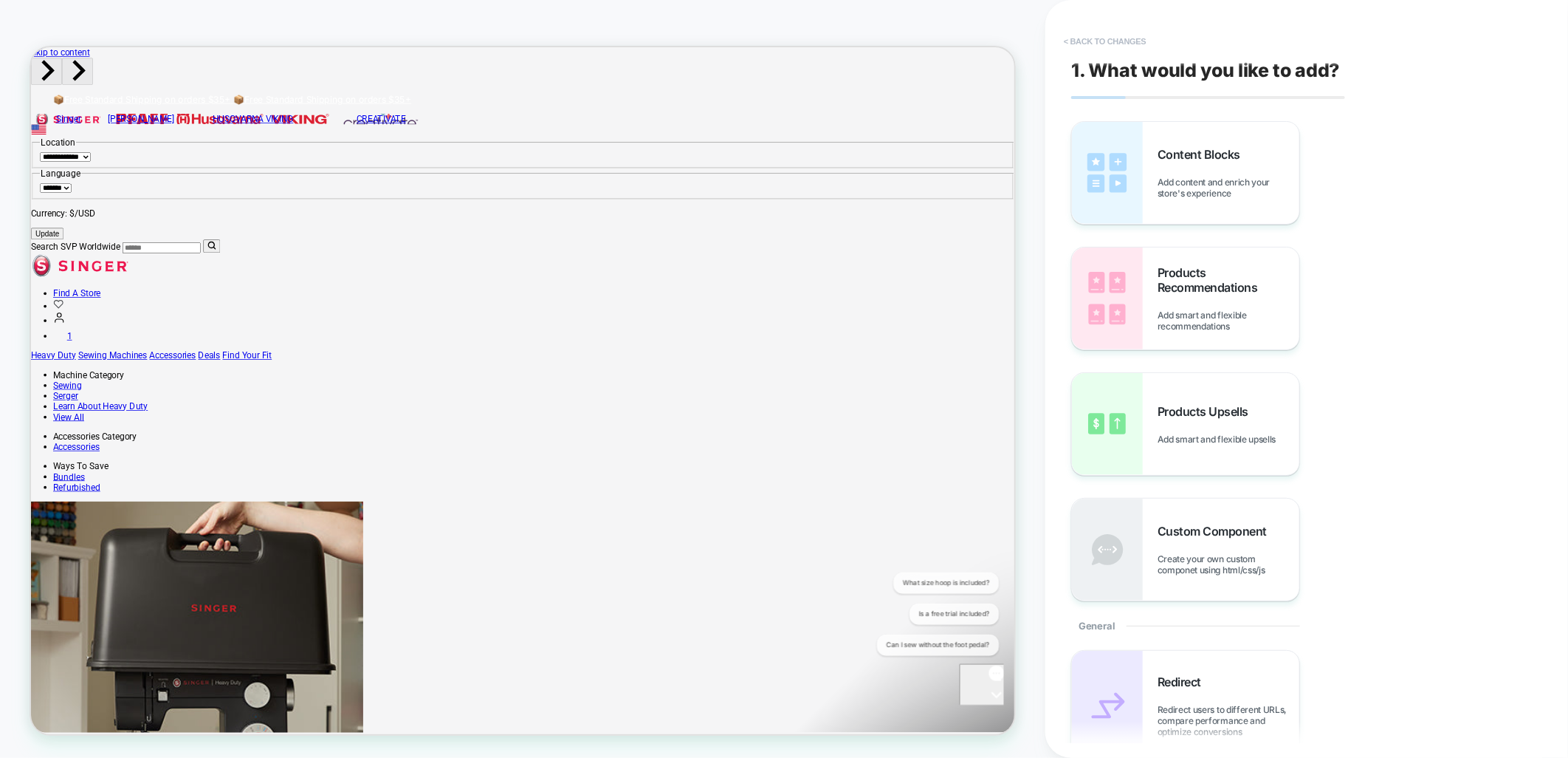
click at [1116, 45] on button "< Back to changes" at bounding box center [1105, 41] width 97 height 24
